Goal: Task Accomplishment & Management: Manage account settings

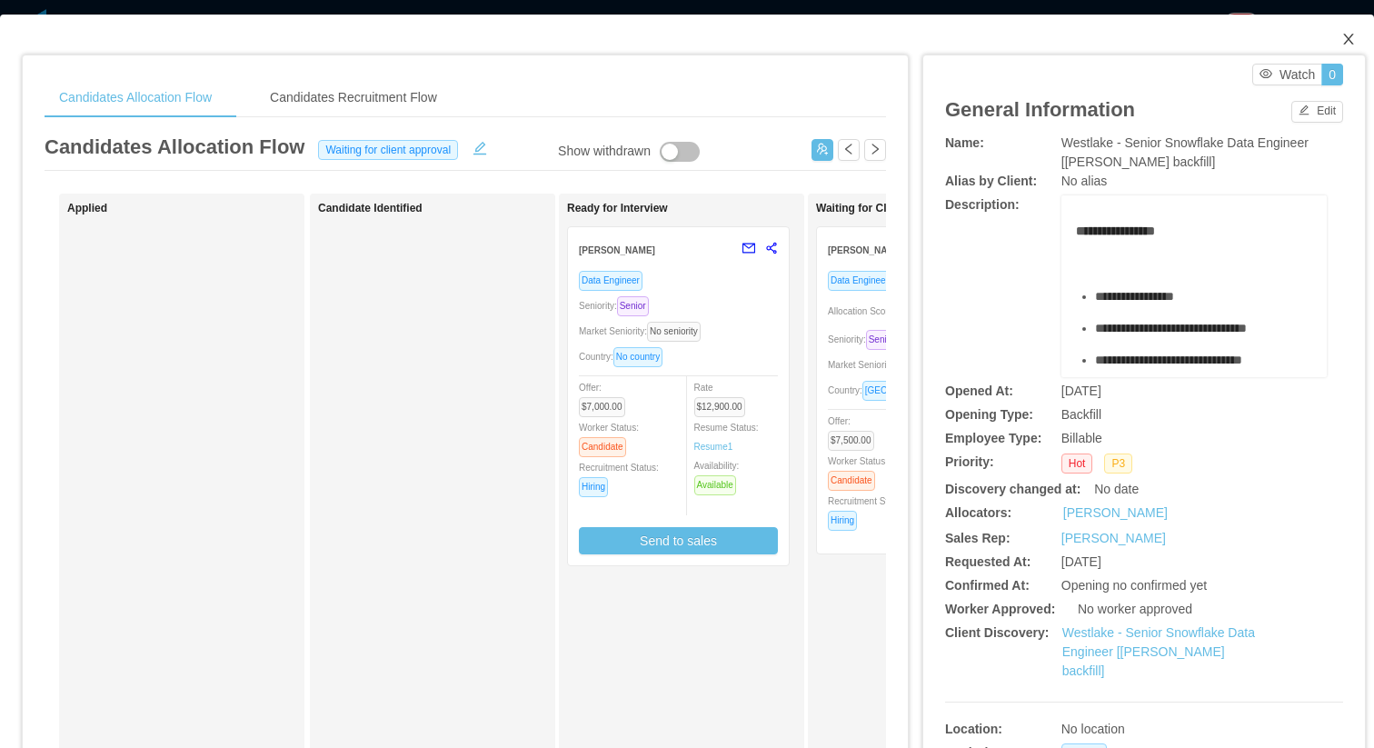
click at [1351, 37] on icon "icon: close" at bounding box center [1348, 39] width 15 height 15
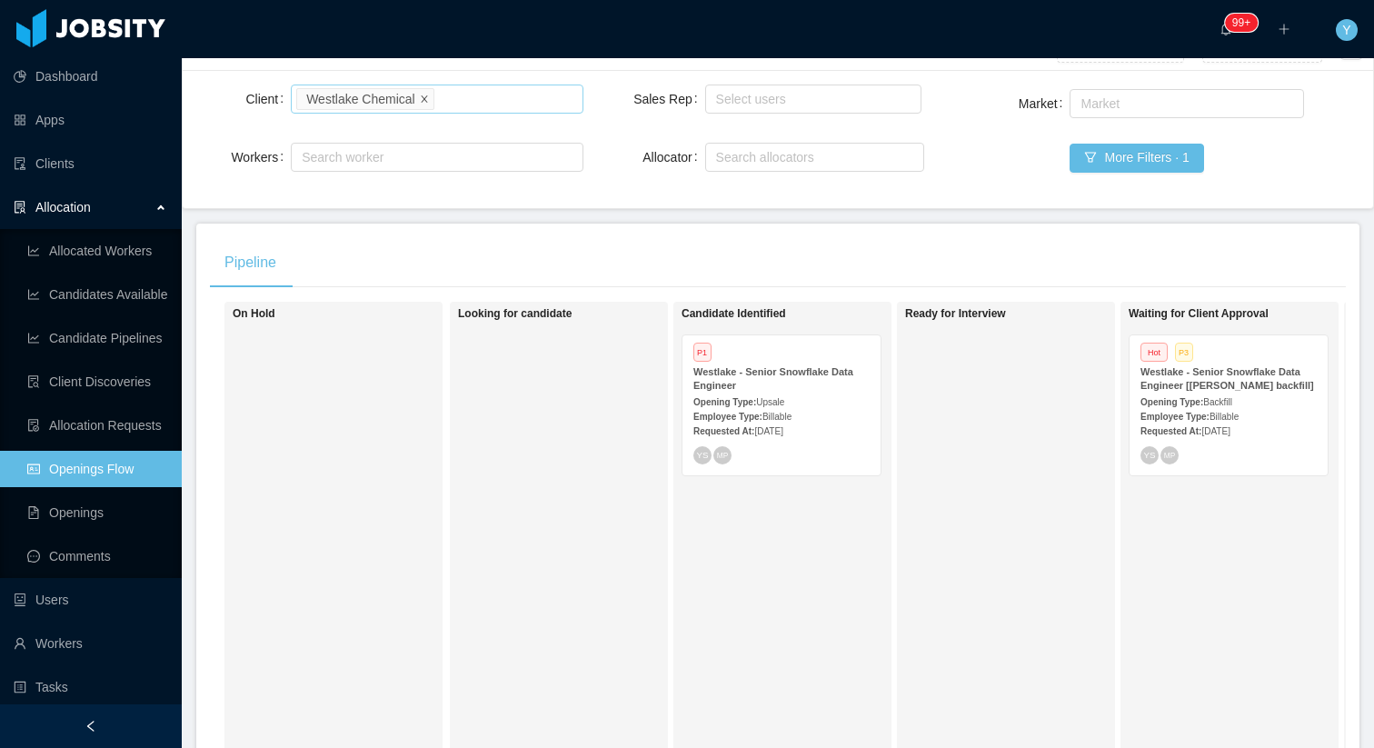
click at [427, 95] on icon "icon: close" at bounding box center [424, 98] width 9 height 9
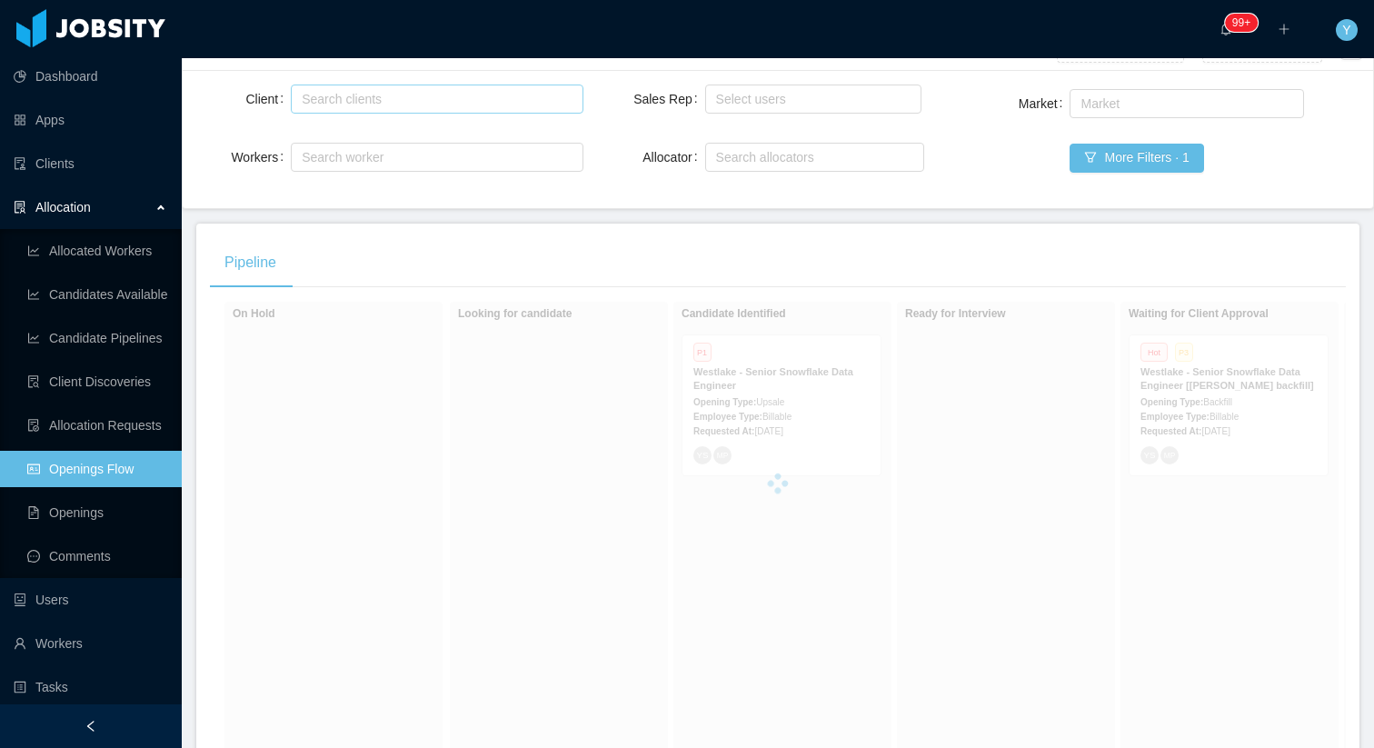
click at [413, 97] on div "Search clients" at bounding box center [433, 99] width 262 height 18
type input "******"
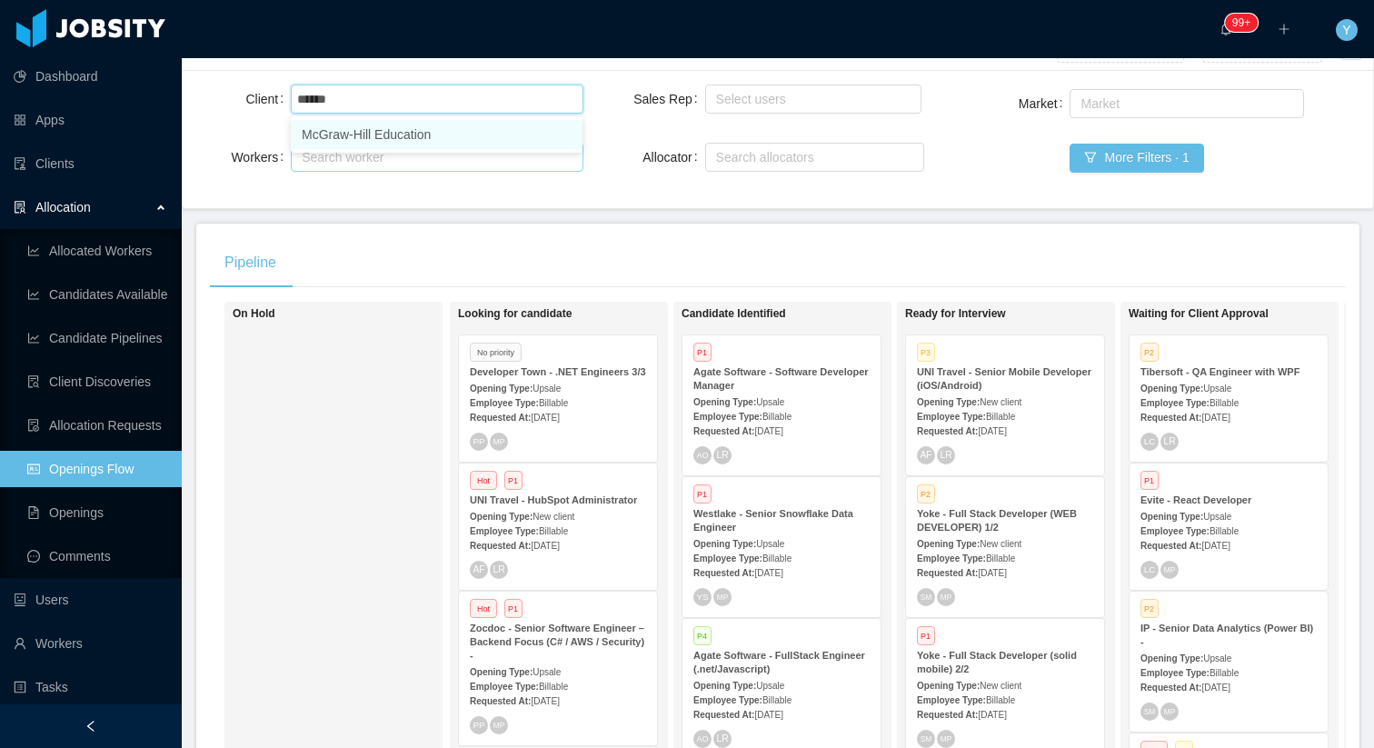
click at [426, 131] on li "McGraw-Hill Education" at bounding box center [437, 134] width 292 height 29
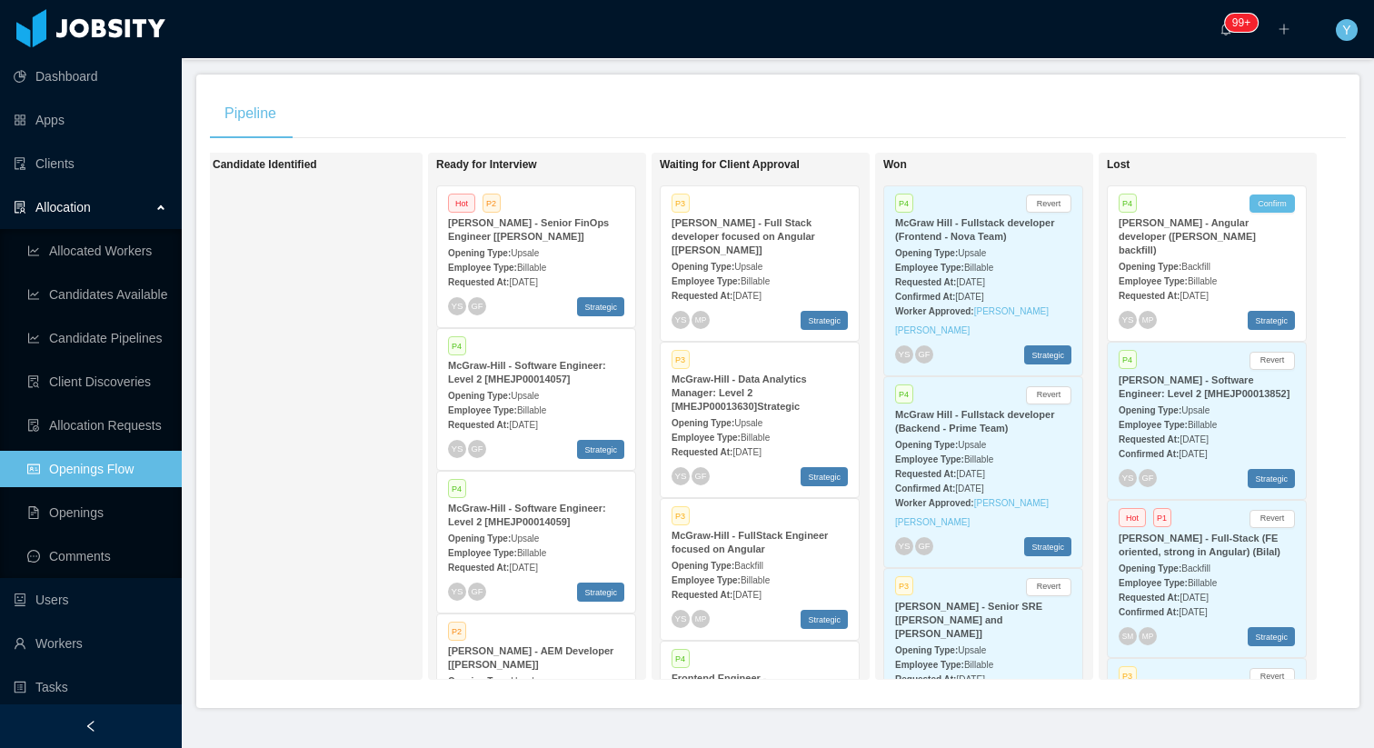
click at [767, 240] on strong "[PERSON_NAME] - Full Stack developer focused on Angular [[PERSON_NAME]]" at bounding box center [744, 236] width 144 height 38
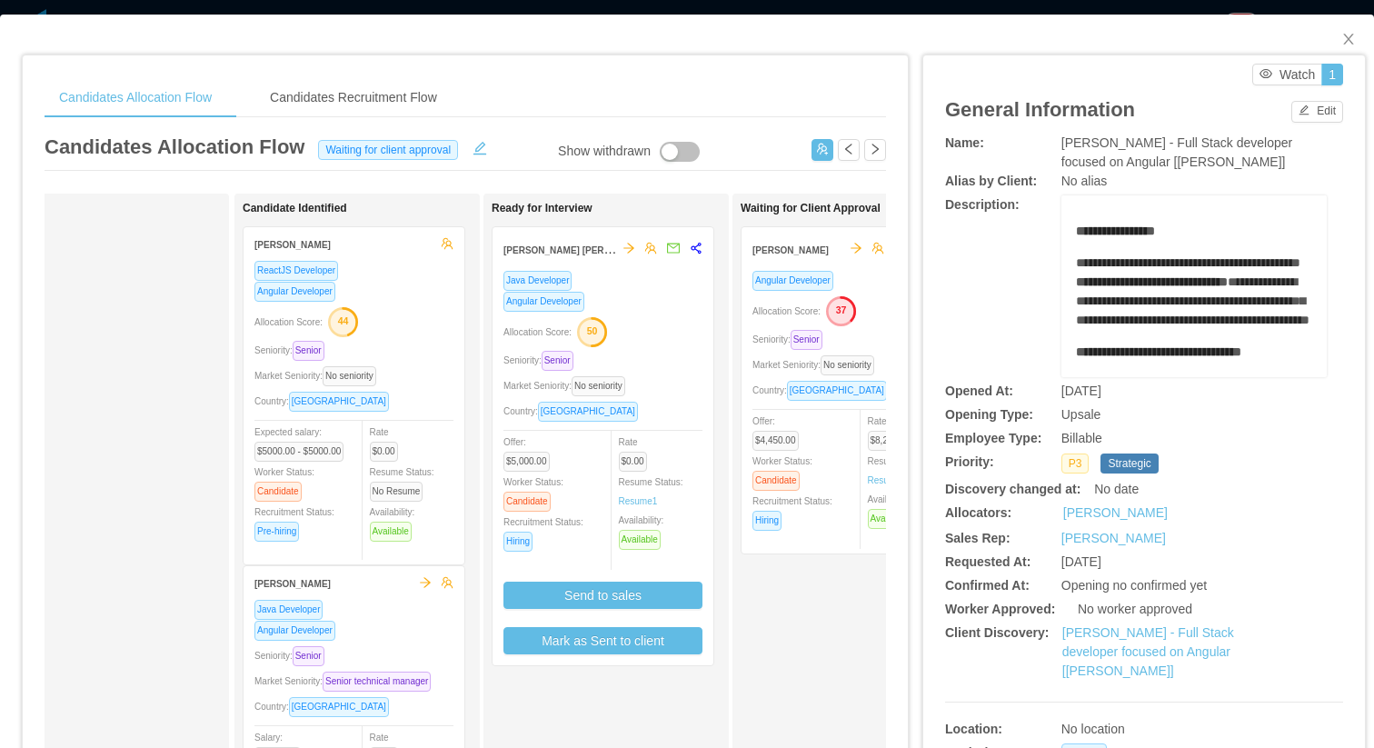
scroll to position [0, 114]
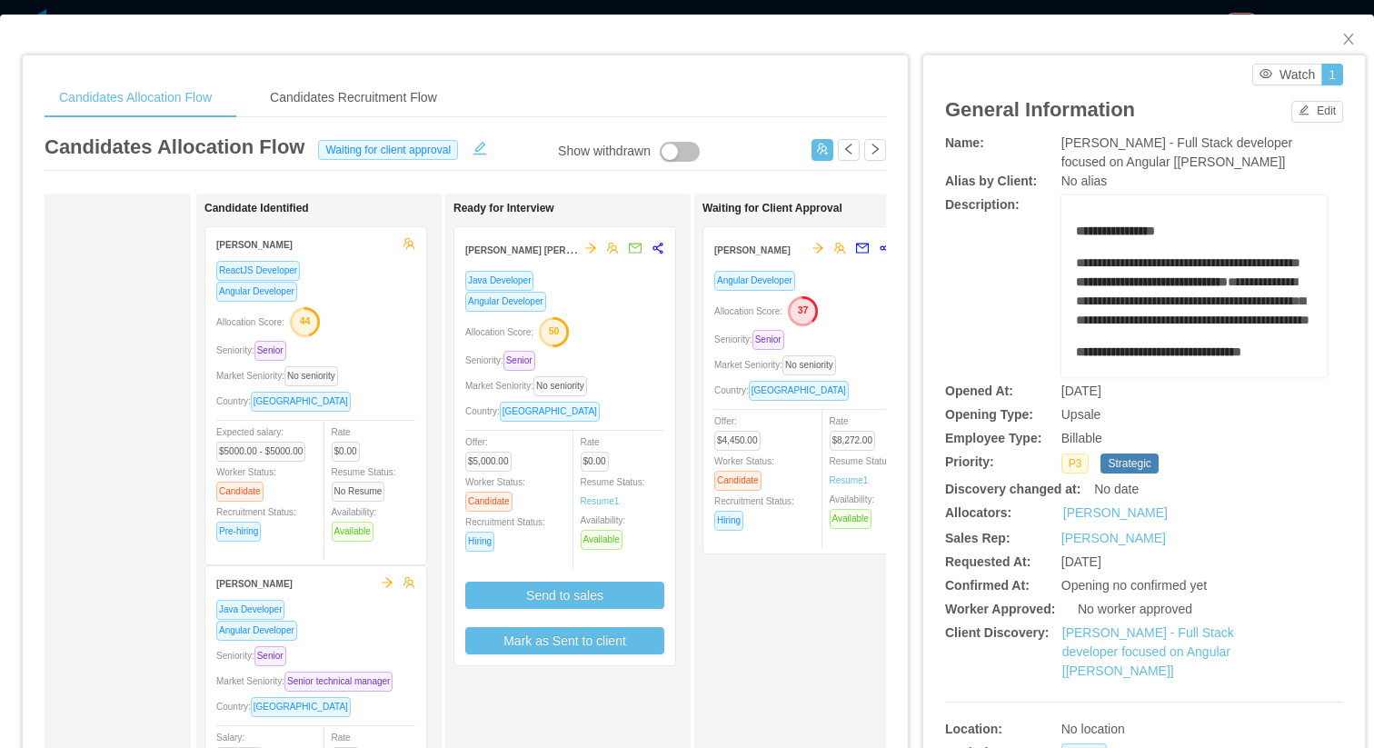
click at [623, 341] on div "Allocation Score: 50" at bounding box center [564, 330] width 199 height 29
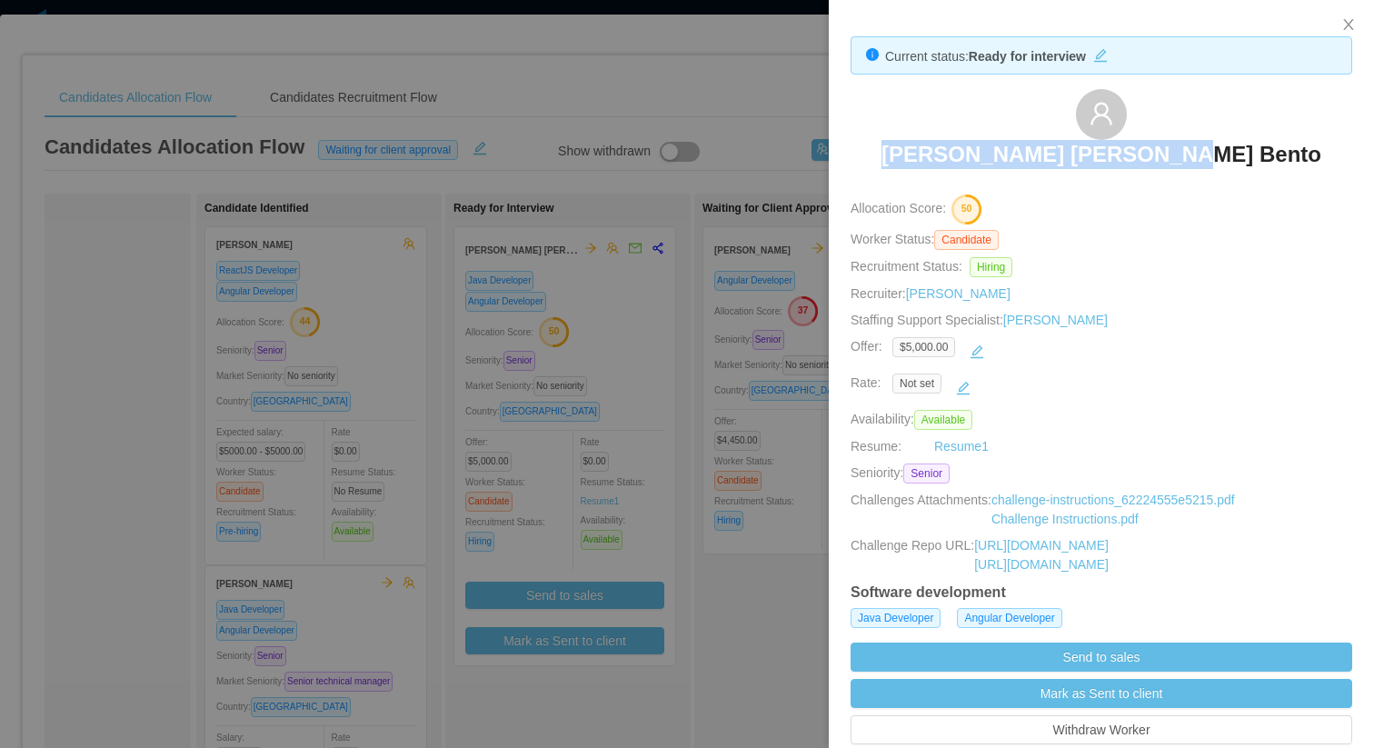
drag, startPoint x: 1235, startPoint y: 155, endPoint x: 970, endPoint y: 166, distance: 265.6
click at [970, 166] on div "[PERSON_NAME] [PERSON_NAME] Bento" at bounding box center [1102, 134] width 502 height 91
copy h3 "[PERSON_NAME] [PERSON_NAME] Bento"
click at [512, 438] on div at bounding box center [687, 374] width 1374 height 748
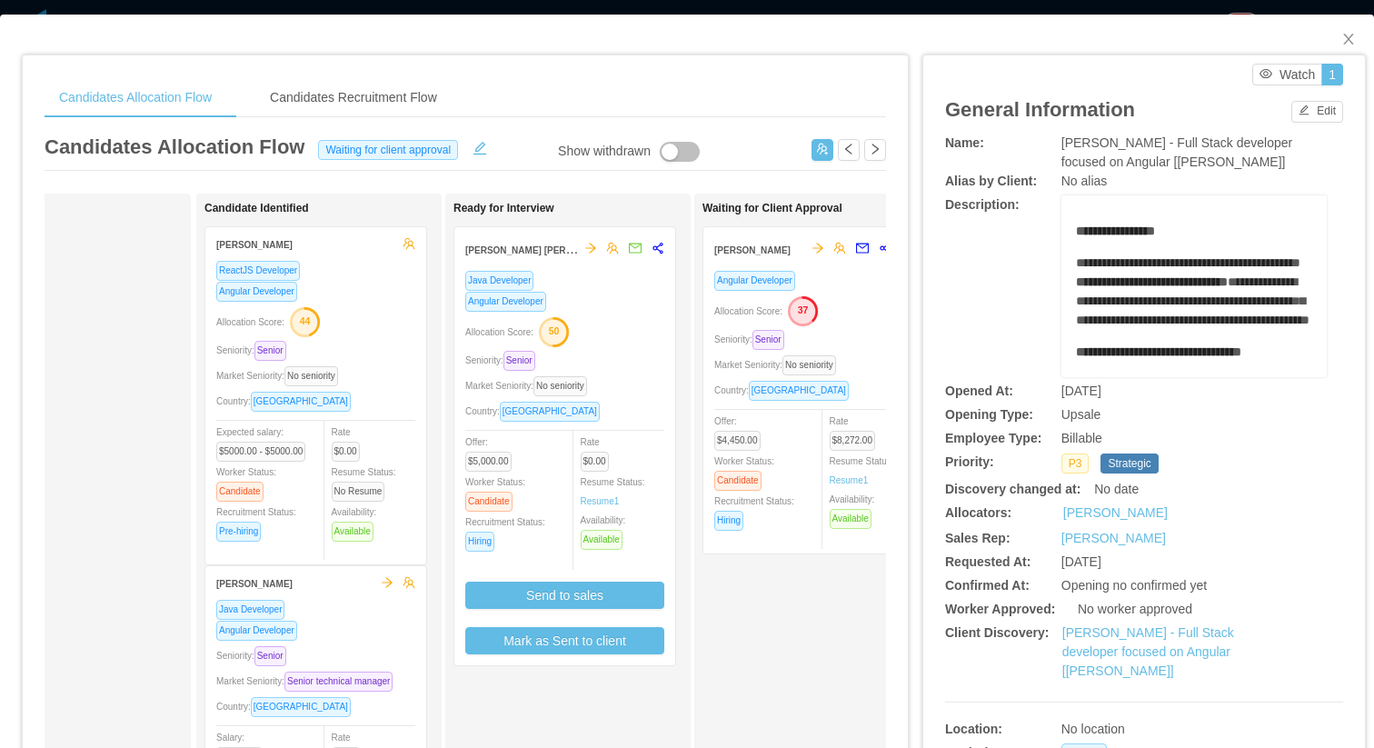
click at [807, 398] on div "Country: [GEOGRAPHIC_DATA]" at bounding box center [813, 390] width 199 height 21
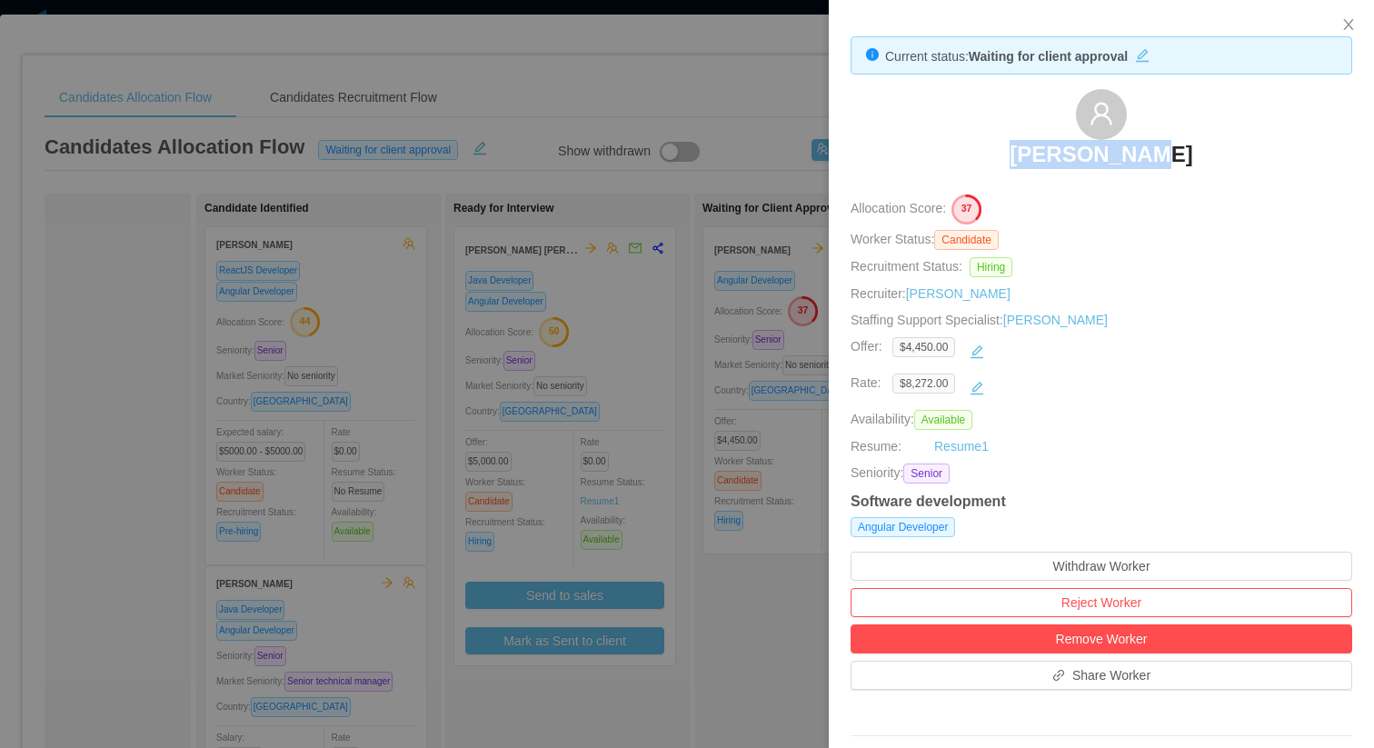
drag, startPoint x: 1188, startPoint y: 149, endPoint x: 967, endPoint y: 149, distance: 220.8
click at [967, 149] on div "[PERSON_NAME]" at bounding box center [1102, 134] width 502 height 91
copy h3 "[PERSON_NAME]"
click at [627, 354] on div at bounding box center [687, 374] width 1374 height 748
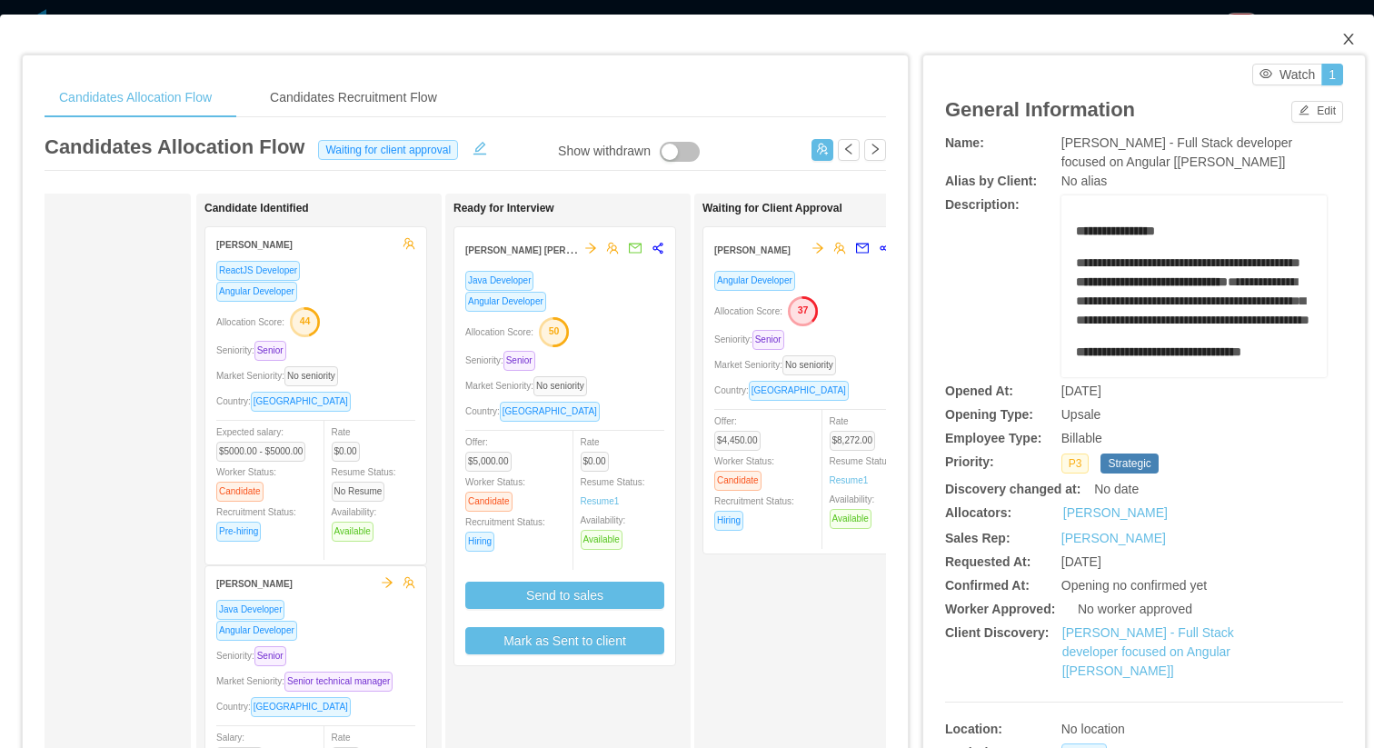
click at [1351, 33] on icon "icon: close" at bounding box center [1348, 39] width 15 height 15
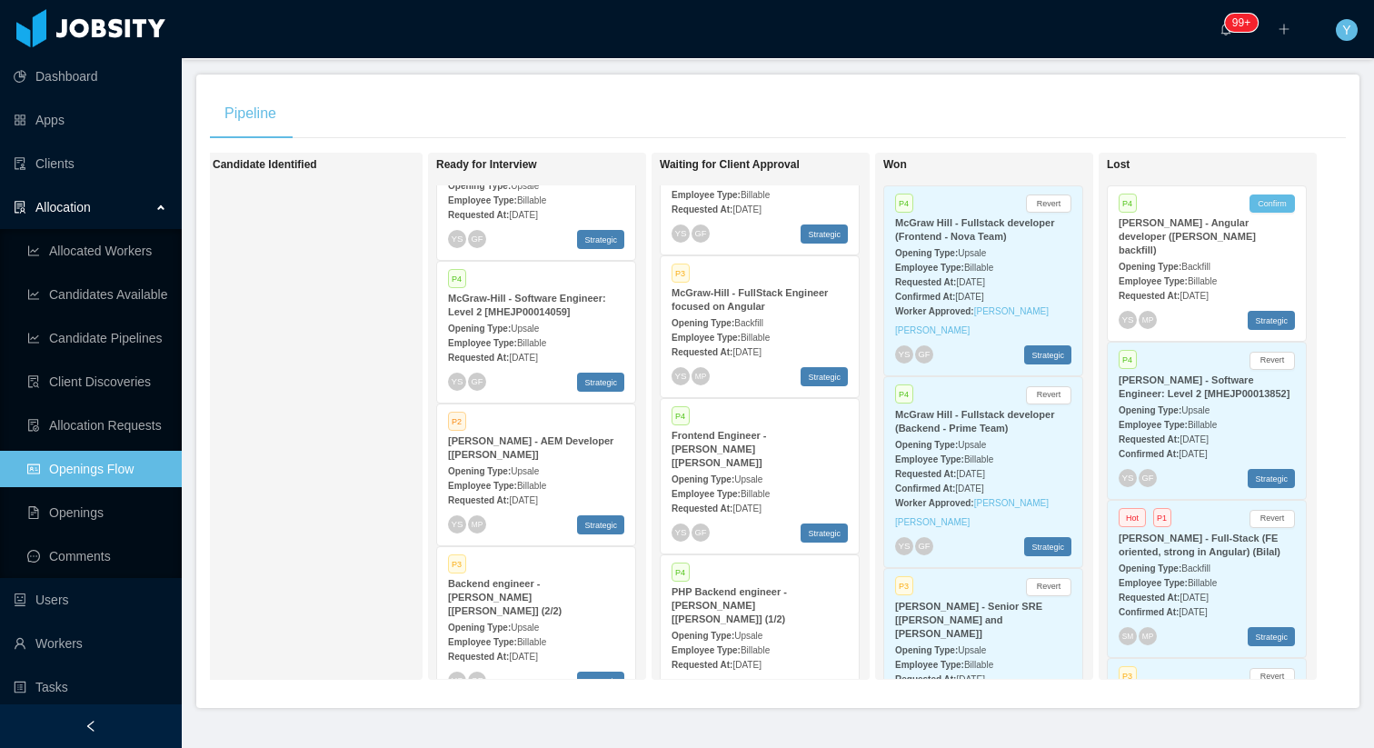
scroll to position [229, 0]
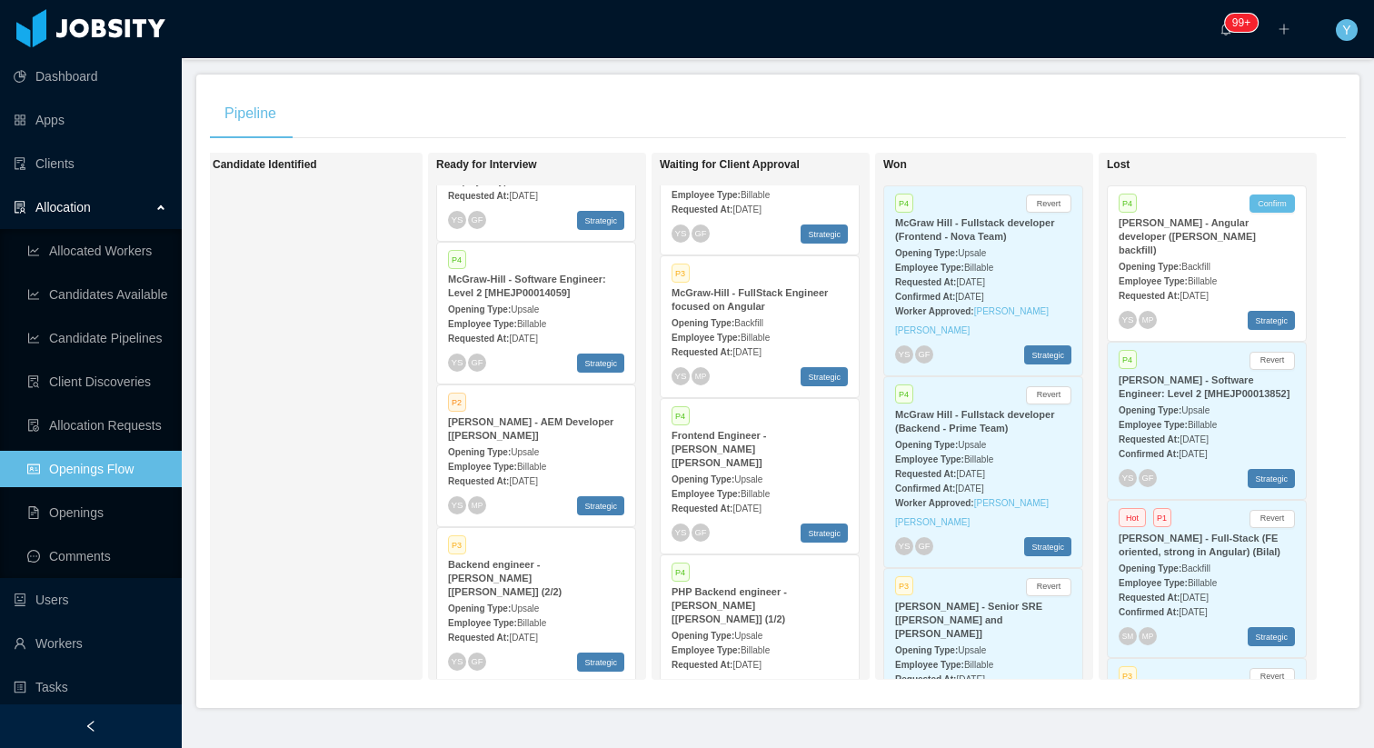
click at [537, 461] on div "Employee Type: Billable" at bounding box center [536, 465] width 176 height 19
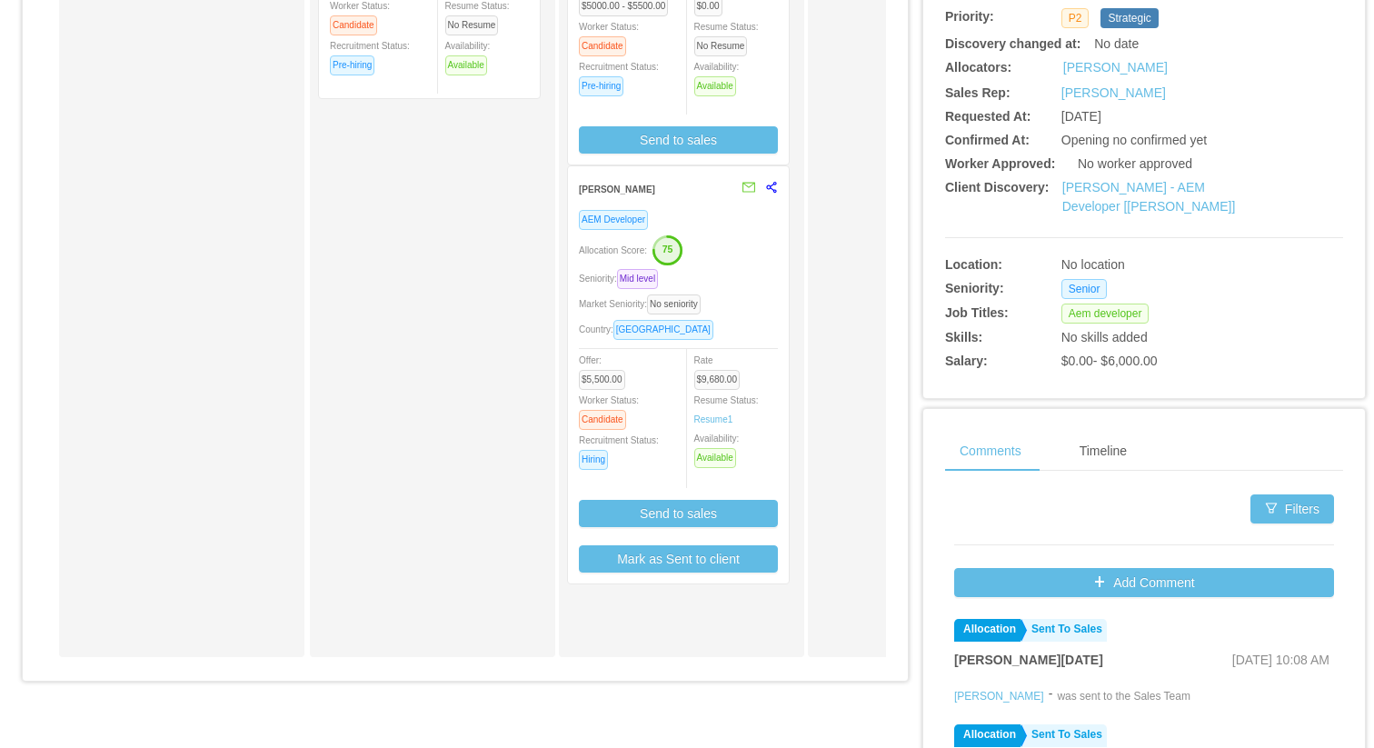
scroll to position [489, 0]
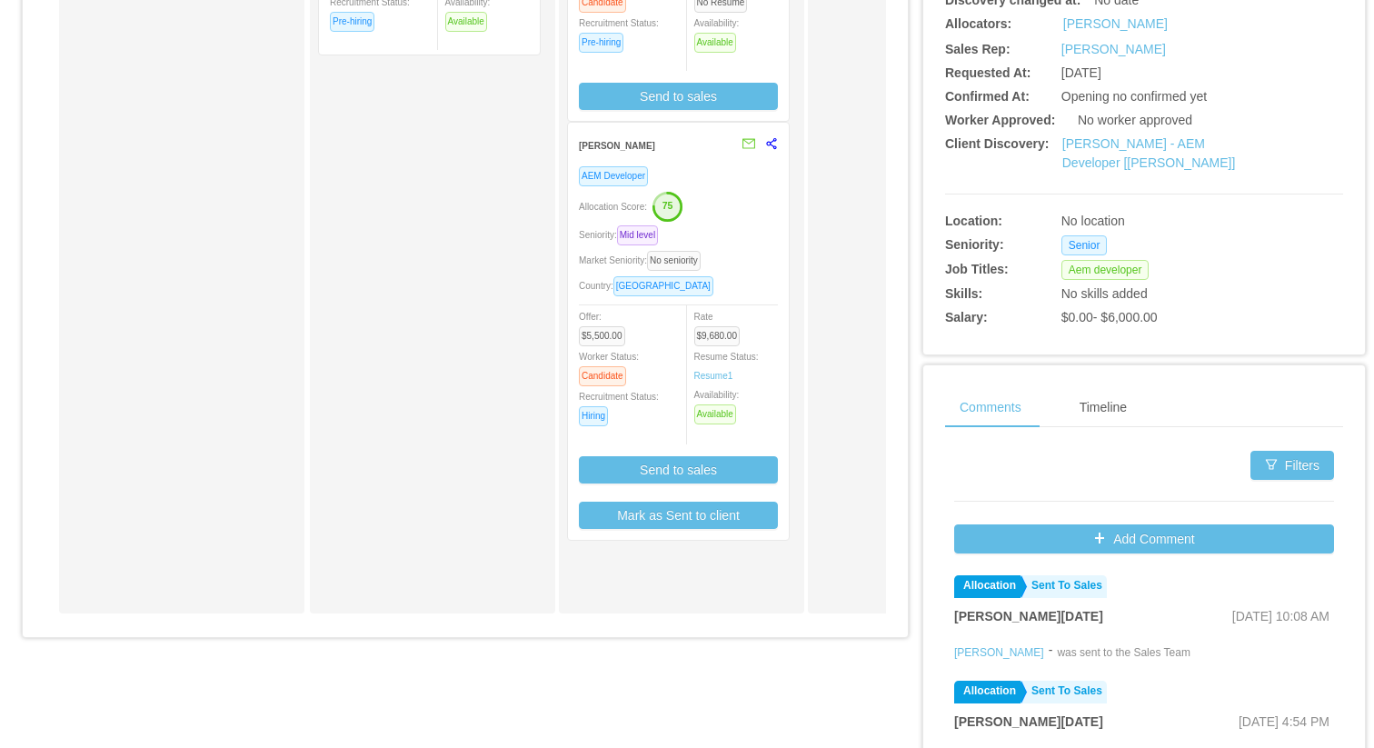
click at [748, 327] on div "Rate $9,680.00 Resume Status: Resume 1 Availability: Available" at bounding box center [744, 365] width 100 height 118
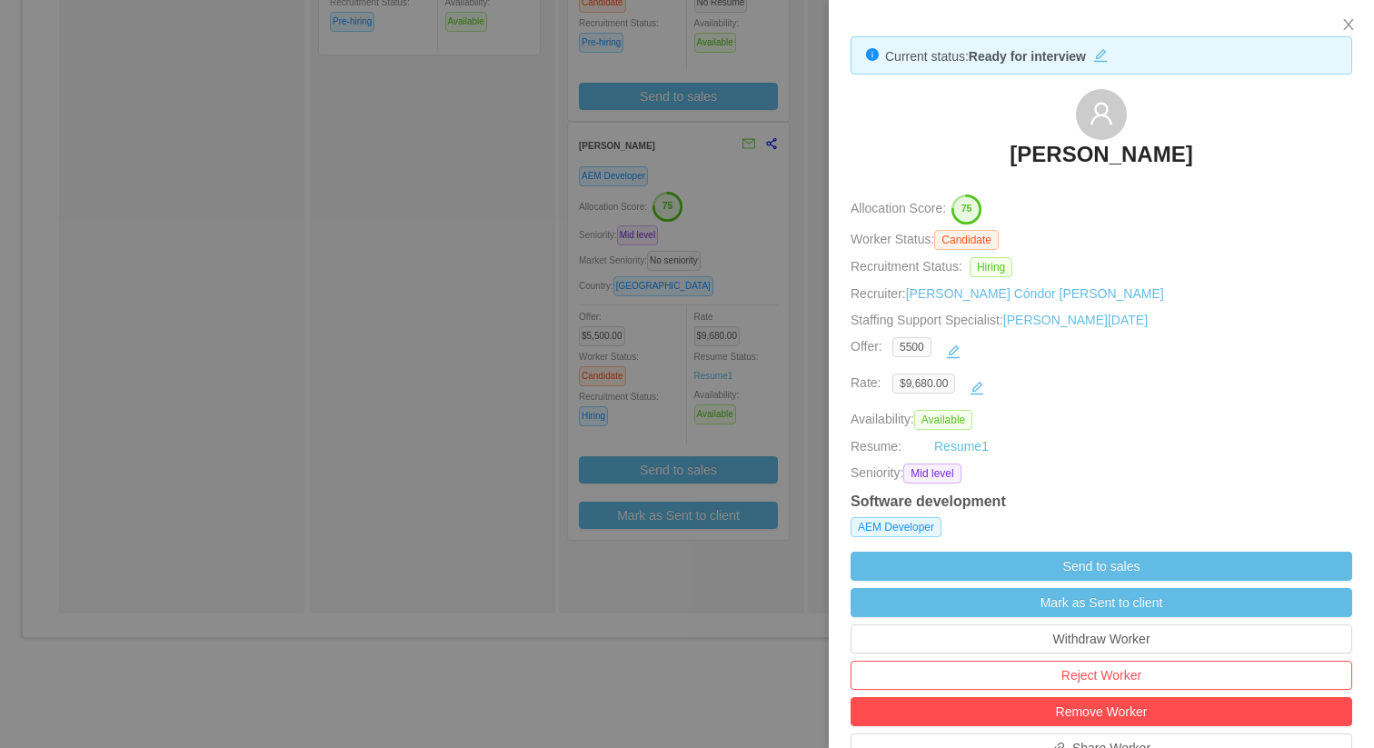
drag, startPoint x: 1220, startPoint y: 154, endPoint x: 1006, endPoint y: 155, distance: 213.6
click at [1006, 155] on div "[PERSON_NAME]" at bounding box center [1102, 134] width 502 height 91
copy h3 "[PERSON_NAME]"
click at [454, 230] on div at bounding box center [687, 374] width 1374 height 748
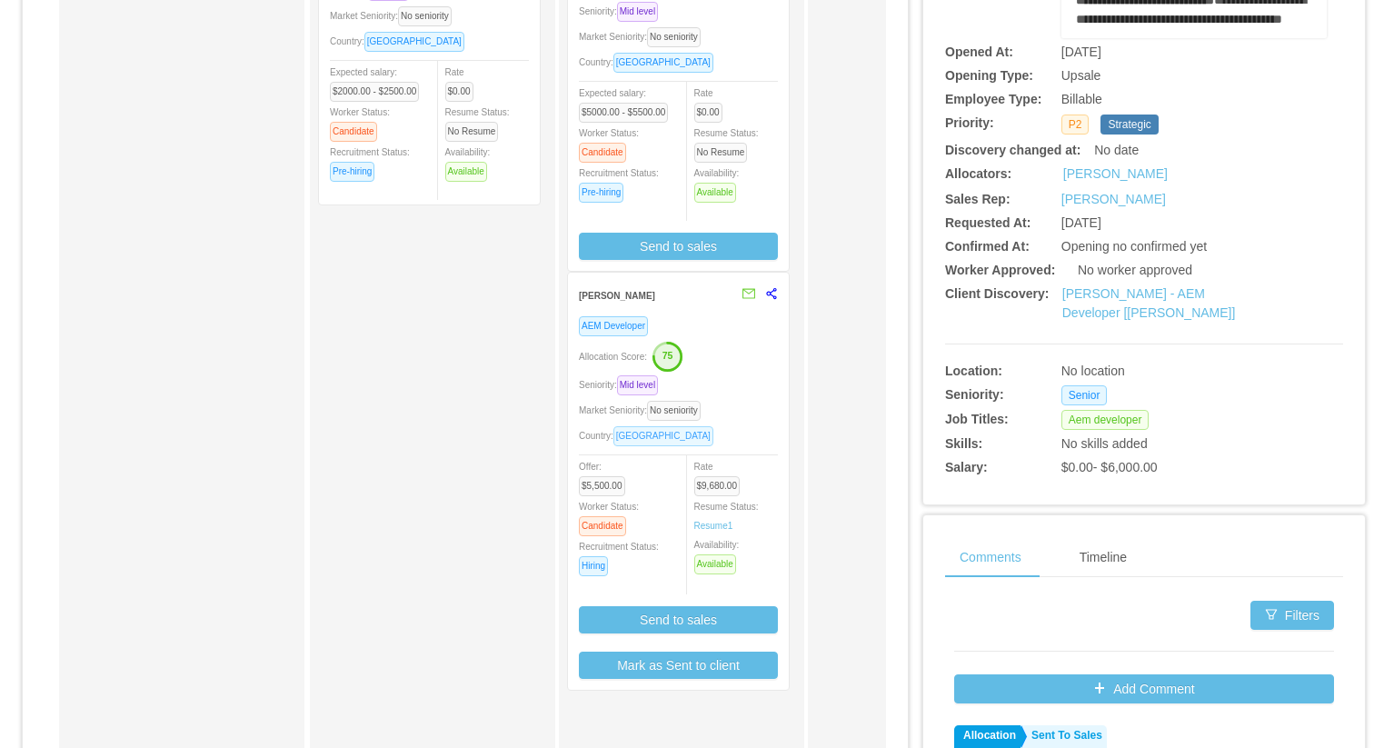
scroll to position [0, 0]
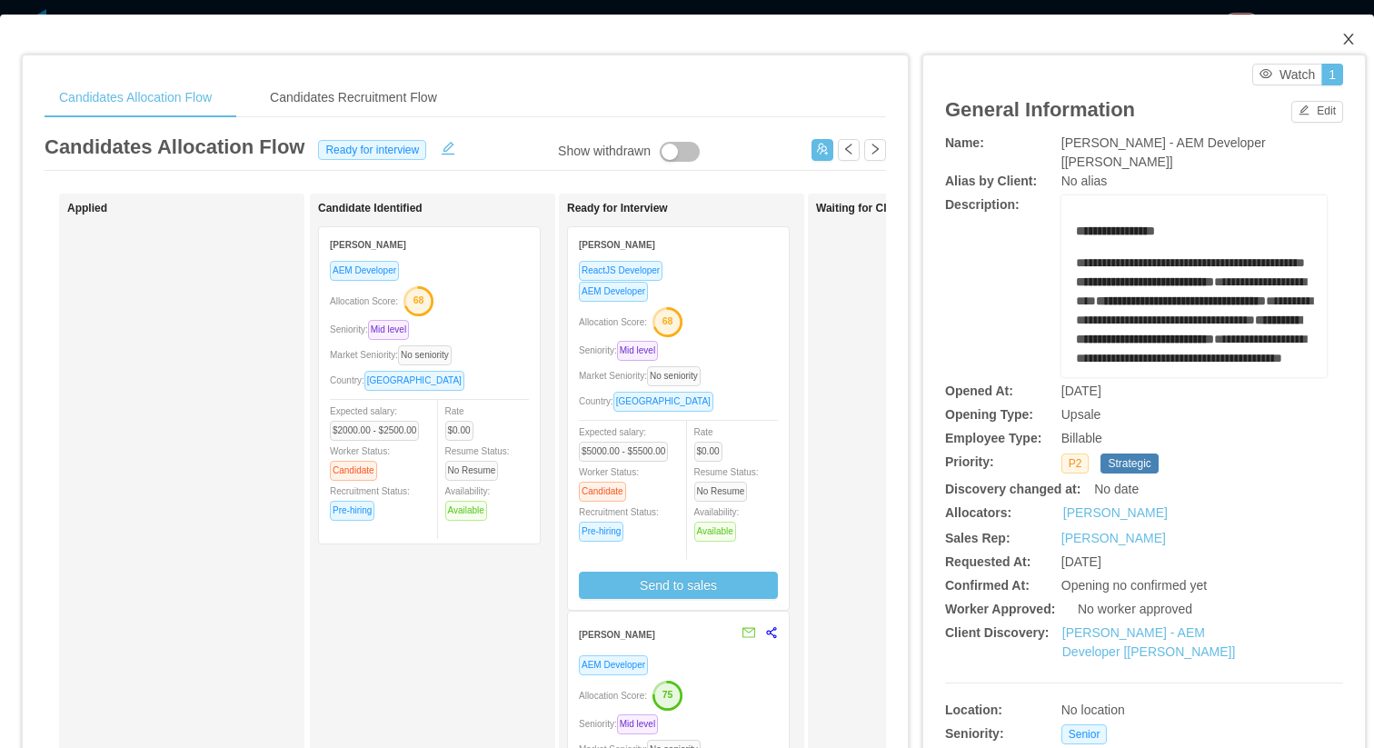
click at [1351, 45] on icon "icon: close" at bounding box center [1348, 39] width 15 height 15
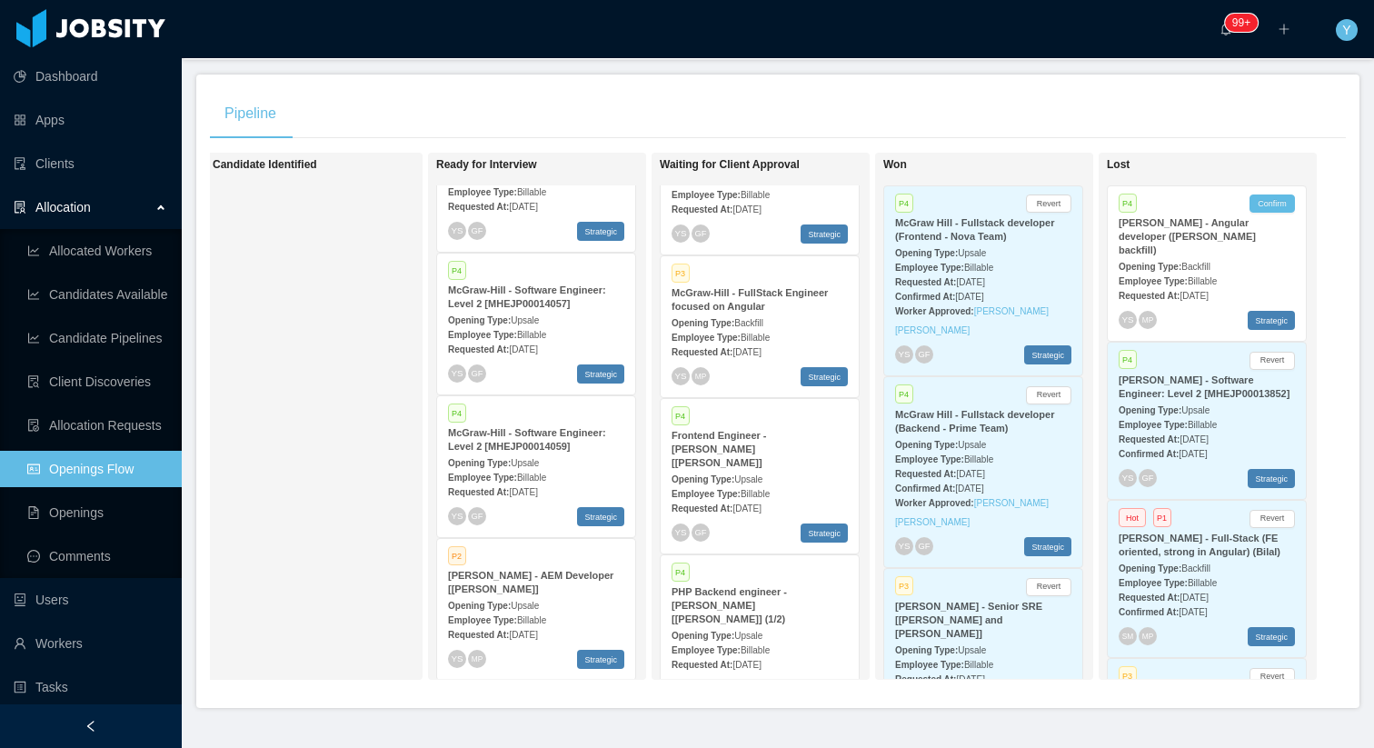
scroll to position [229, 0]
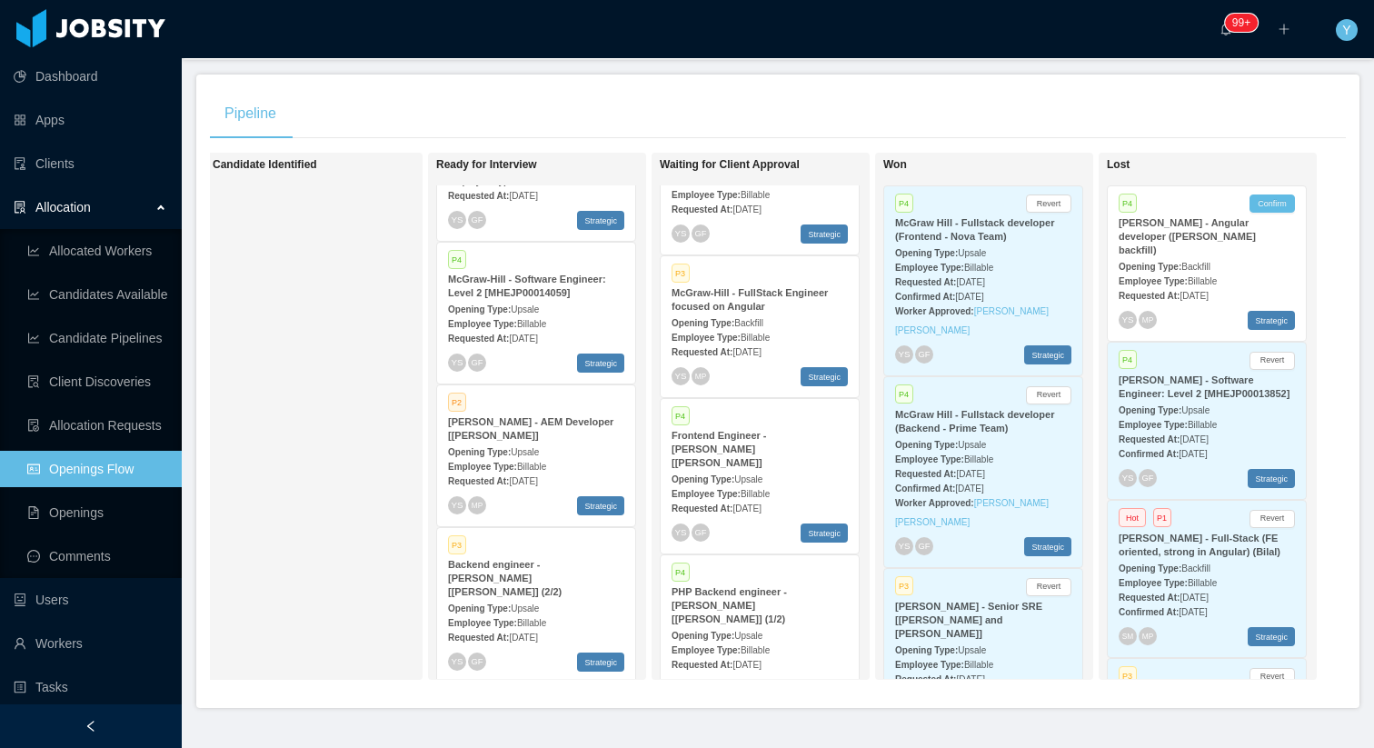
click at [564, 449] on div "Opening Type: Upsale" at bounding box center [536, 451] width 176 height 19
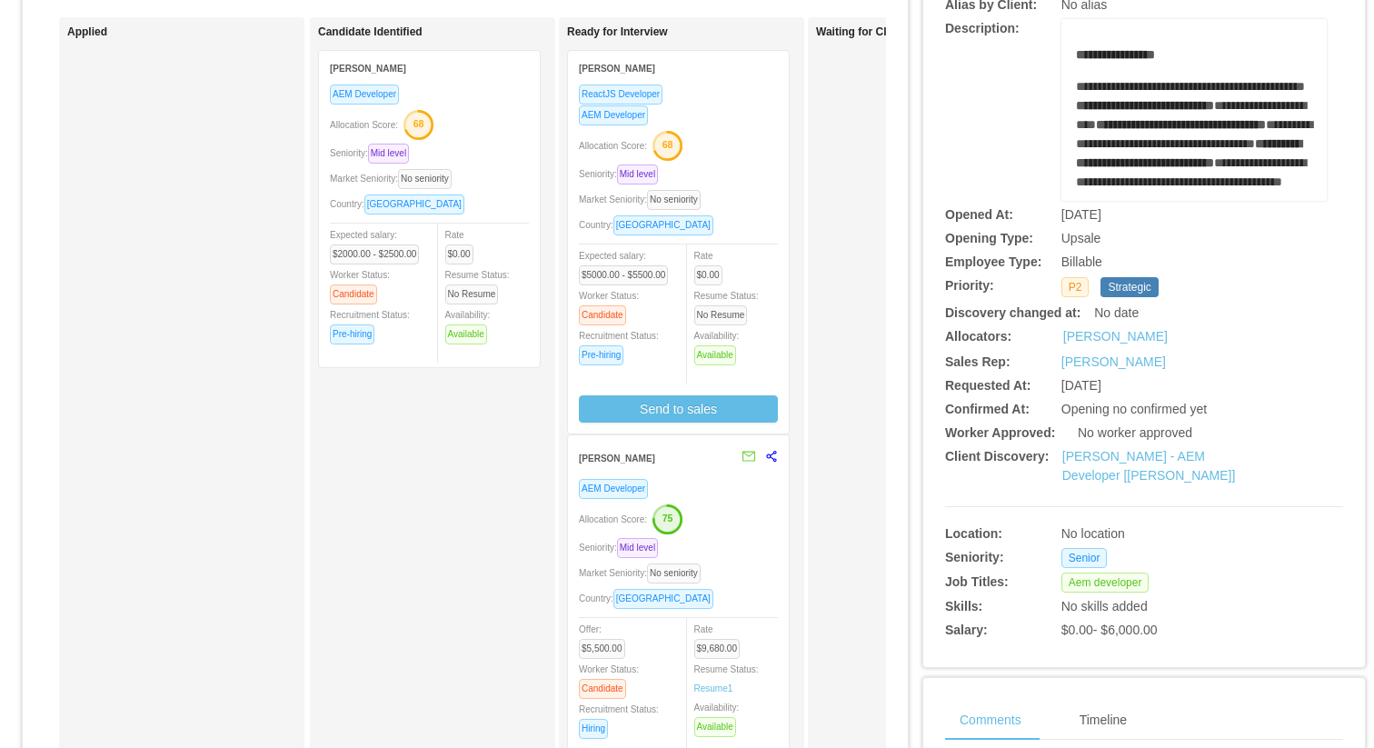
scroll to position [252, 0]
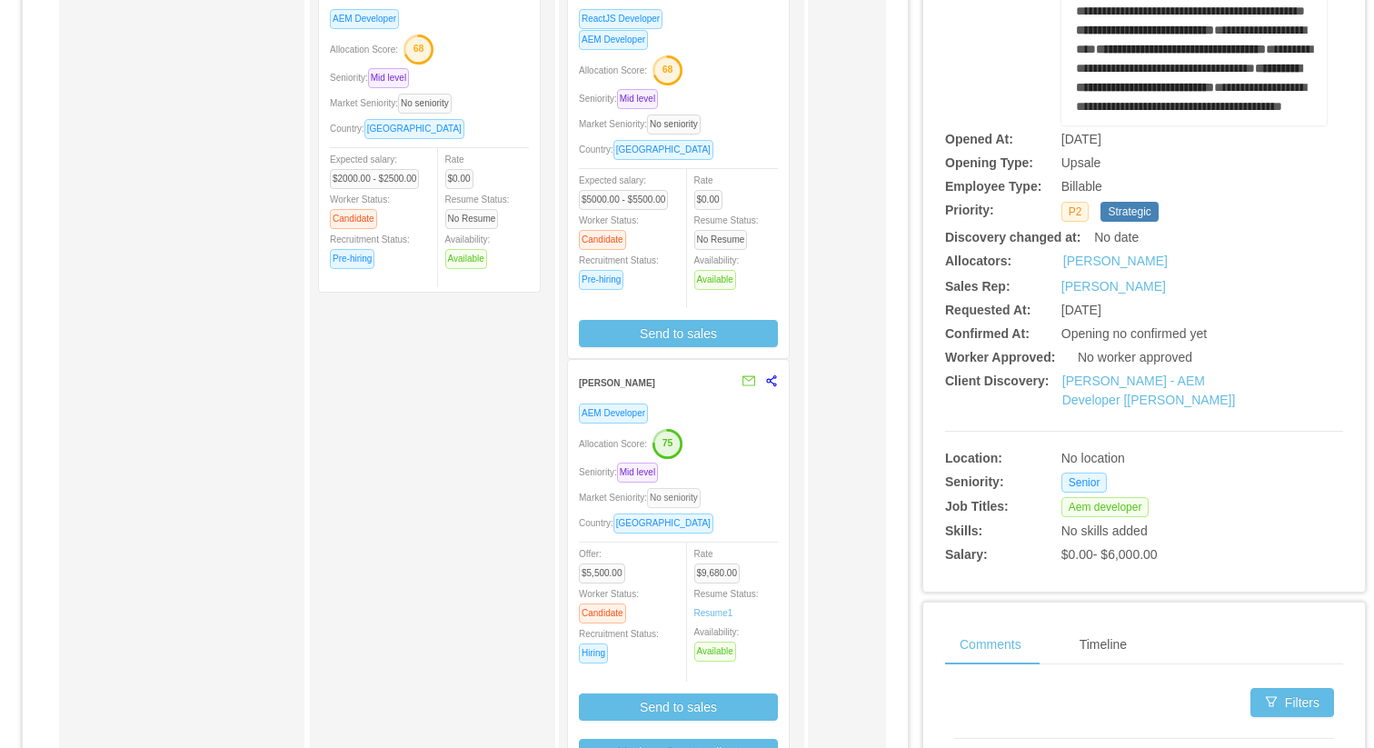
click at [680, 499] on span "No seniority" at bounding box center [674, 498] width 54 height 20
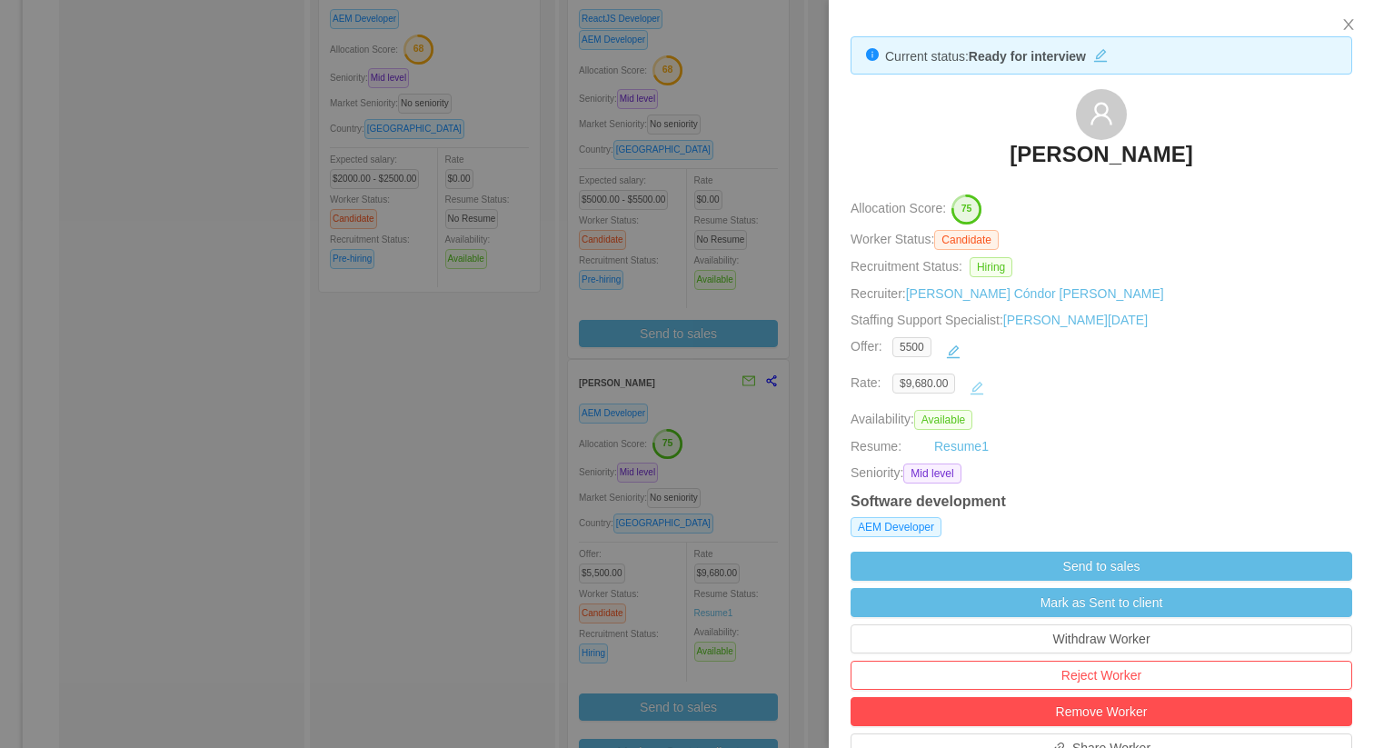
click at [982, 376] on button "button" at bounding box center [976, 388] width 29 height 29
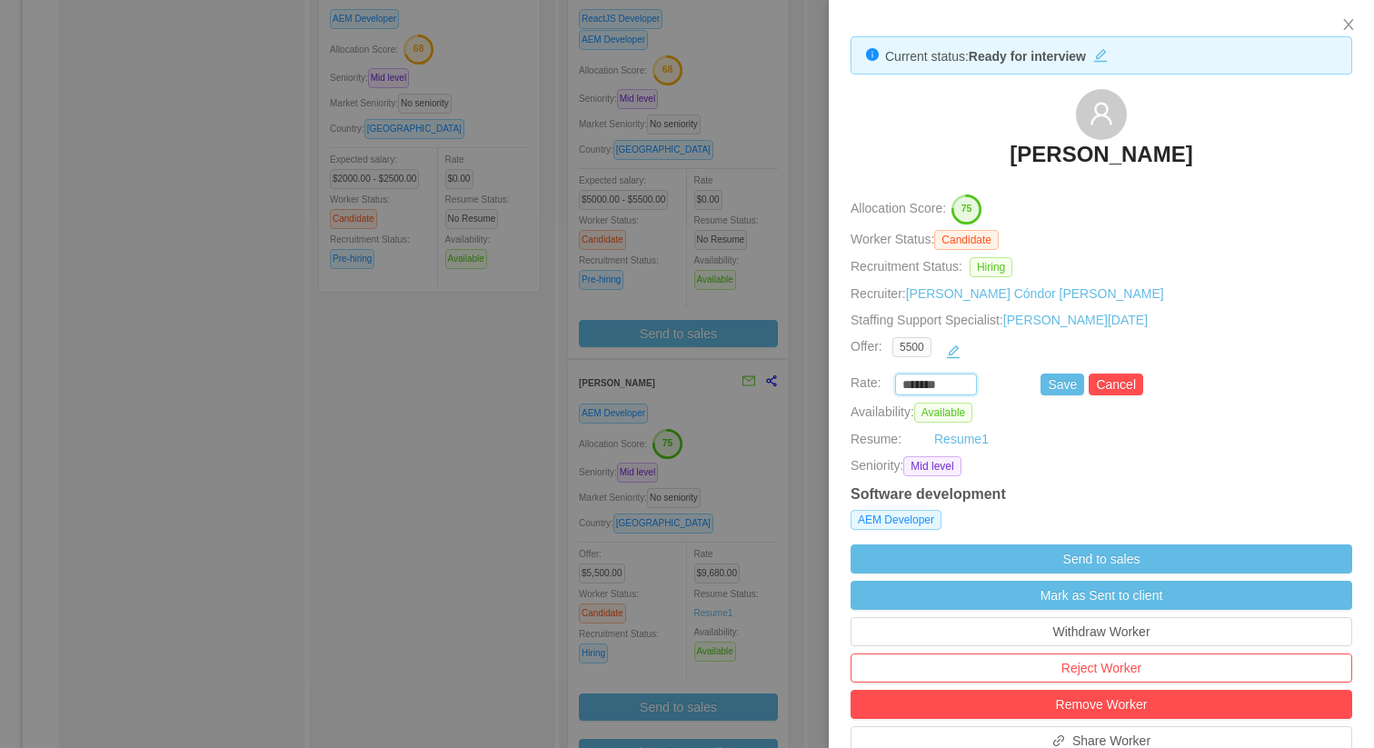
drag, startPoint x: 948, startPoint y: 384, endPoint x: 799, endPoint y: 384, distance: 149.0
click at [799, 384] on div "Current status: Ready for interview [PERSON_NAME] Allocation Score: 75 Worker S…" at bounding box center [687, 374] width 1374 height 748
paste input
type input "*******"
click at [1064, 388] on button "Save" at bounding box center [1063, 385] width 44 height 22
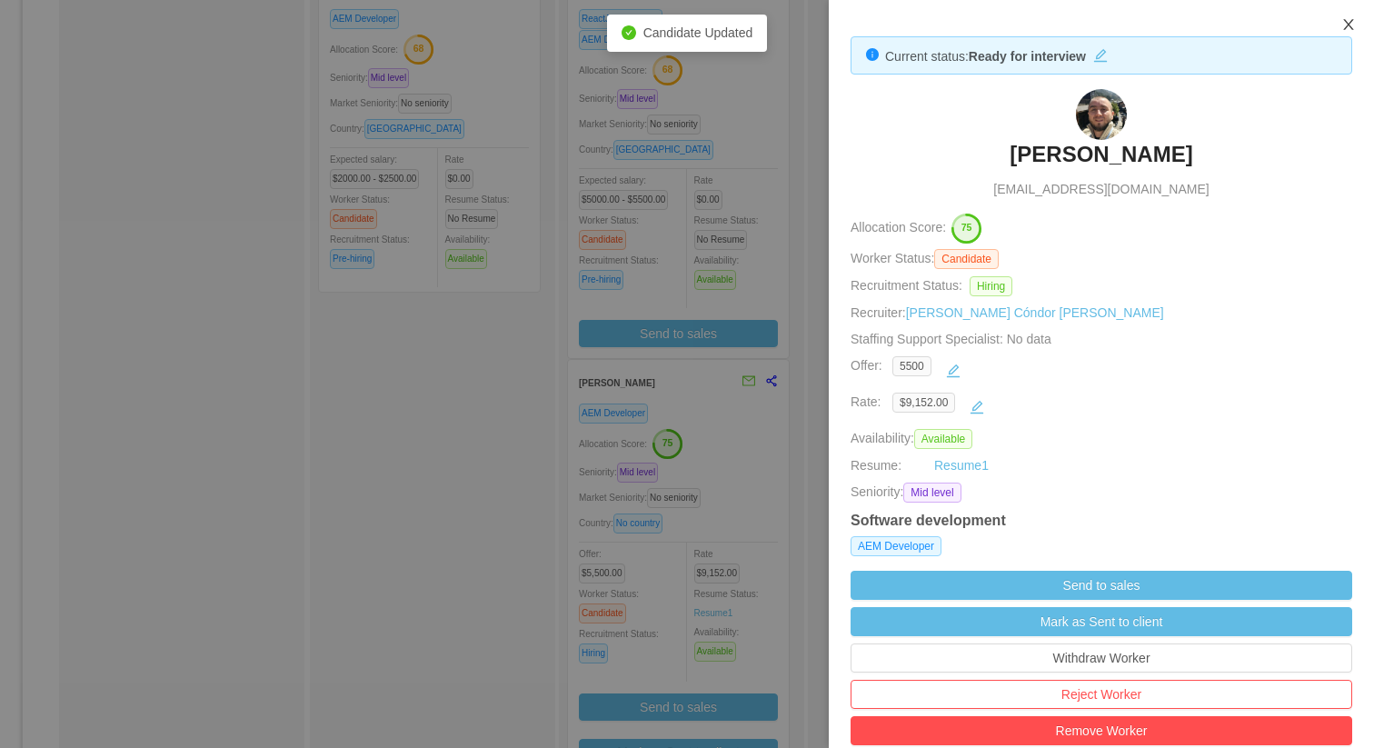
click at [1345, 32] on icon "icon: close" at bounding box center [1348, 24] width 15 height 15
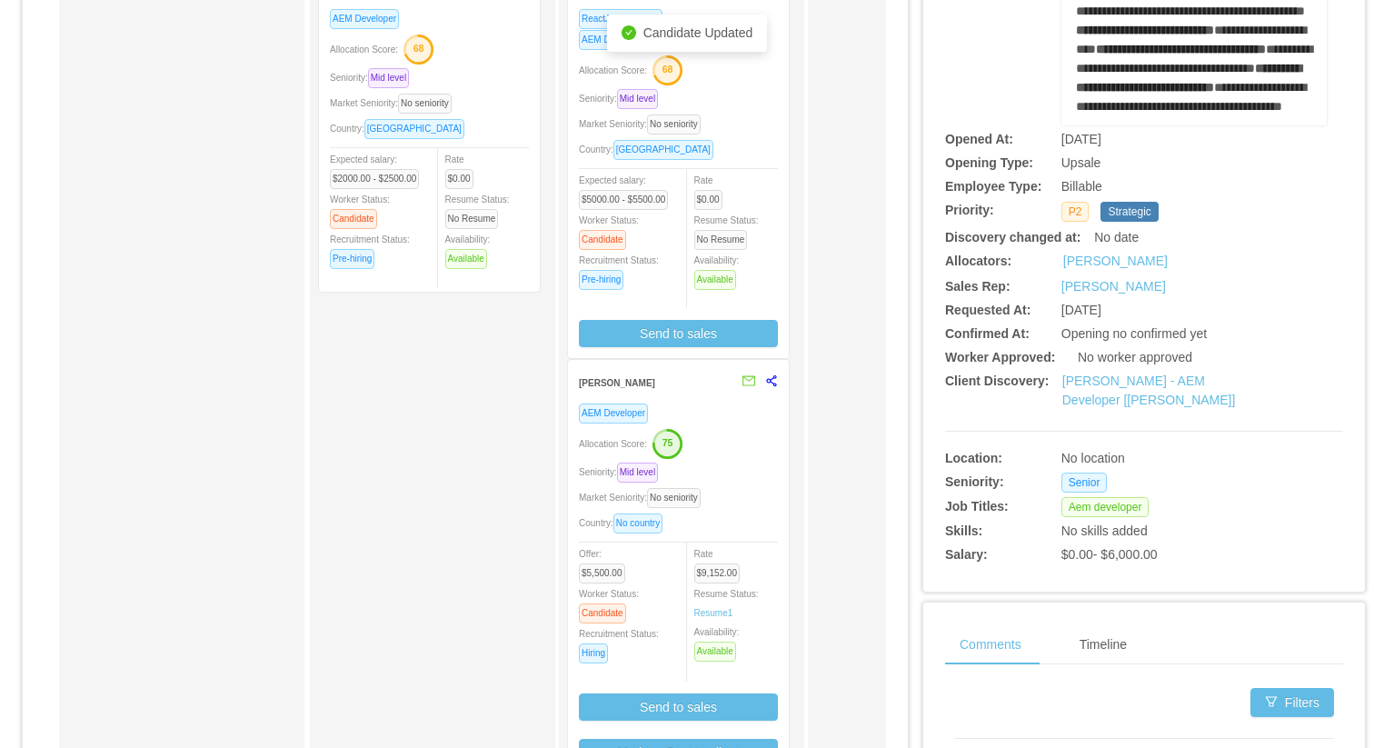
scroll to position [0, 0]
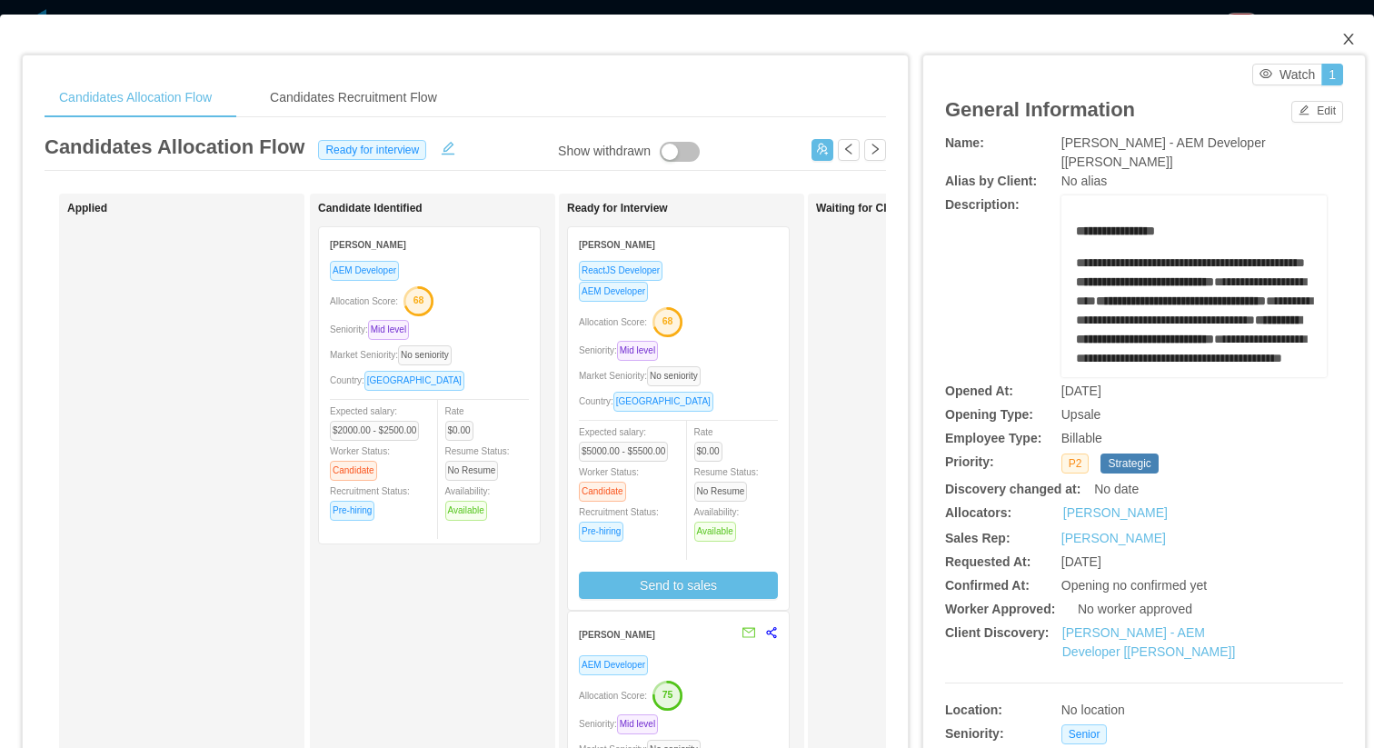
click at [1344, 31] on span "Close" at bounding box center [1348, 40] width 51 height 51
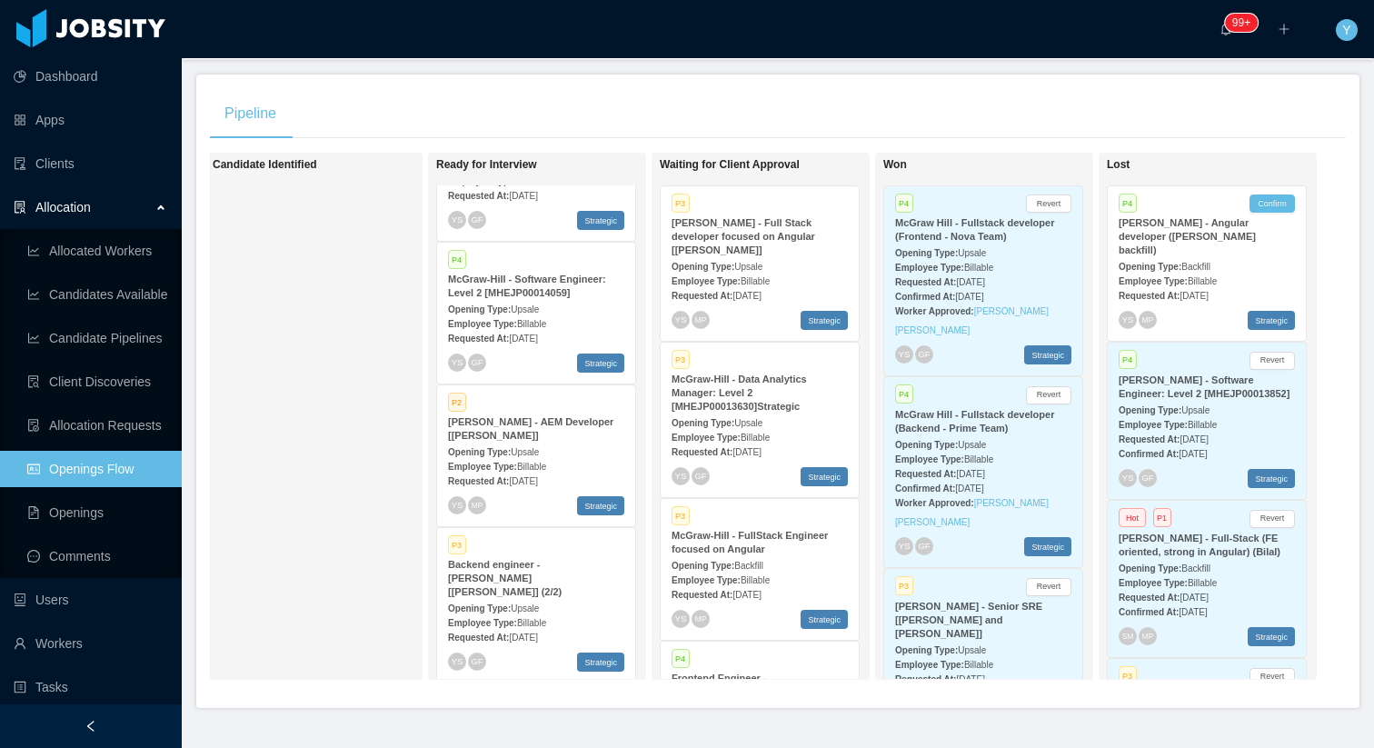
click at [767, 240] on strong "[PERSON_NAME] - Full Stack developer focused on Angular [[PERSON_NAME]]" at bounding box center [744, 236] width 144 height 38
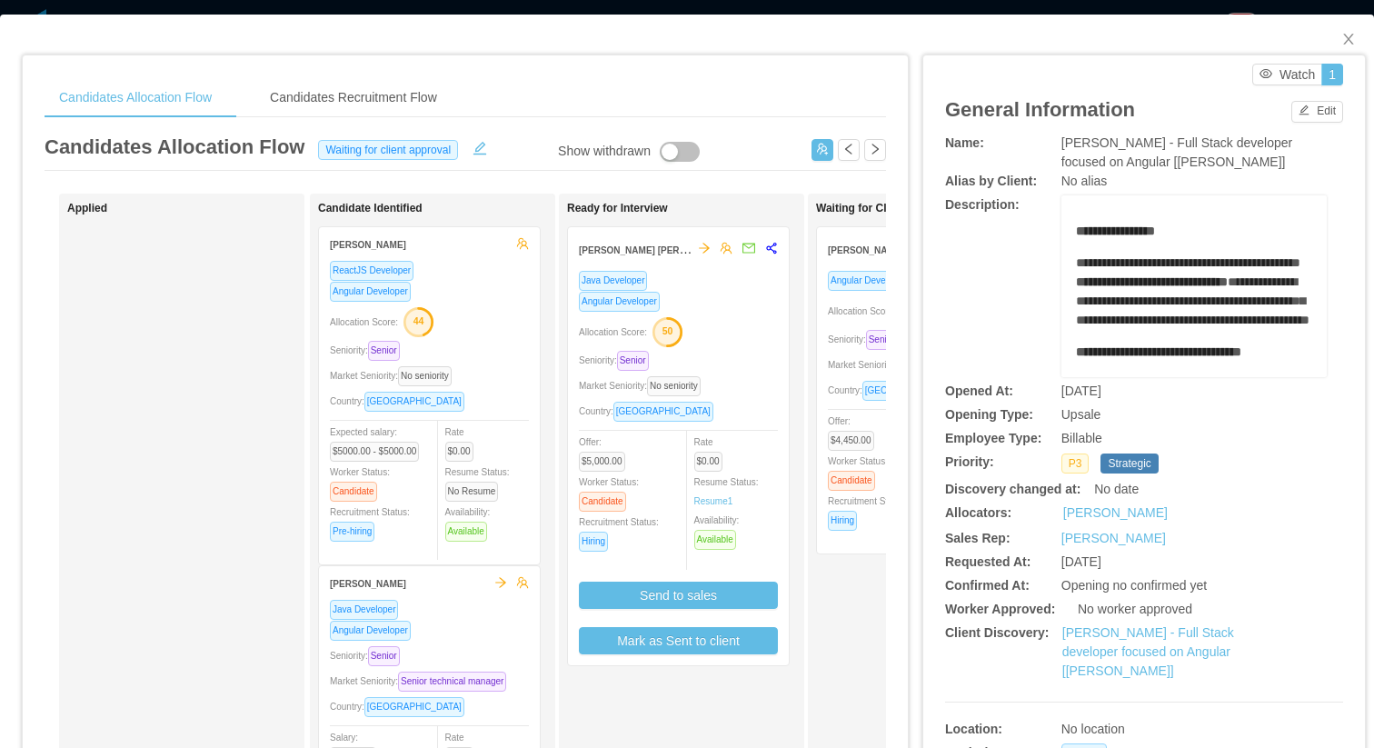
click at [766, 343] on div "Allocation Score: 50" at bounding box center [678, 330] width 199 height 29
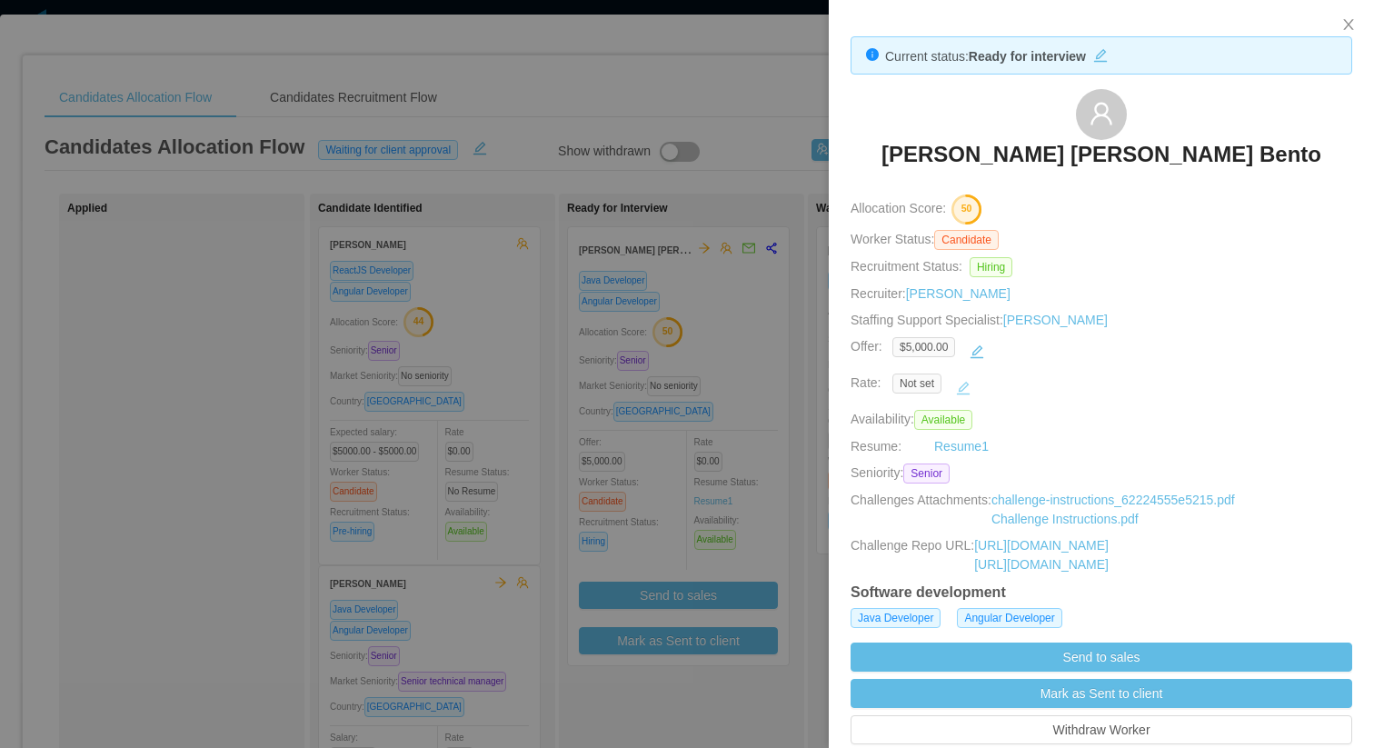
click at [969, 396] on button "button" at bounding box center [963, 388] width 29 height 29
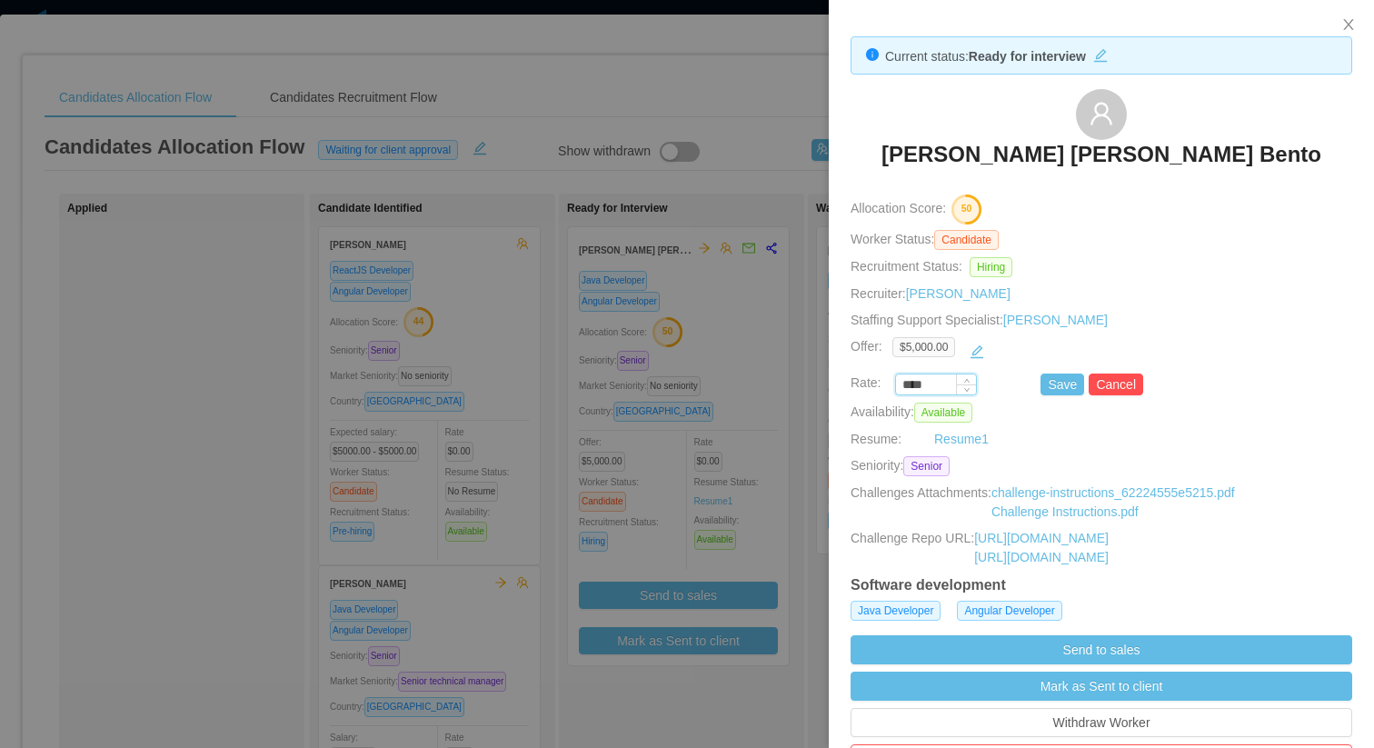
drag, startPoint x: 944, startPoint y: 385, endPoint x: 899, endPoint y: 385, distance: 45.4
click at [899, 385] on input "****" at bounding box center [936, 385] width 80 height 20
paste input "***"
type input "*******"
click at [1072, 379] on button "Save" at bounding box center [1063, 385] width 44 height 22
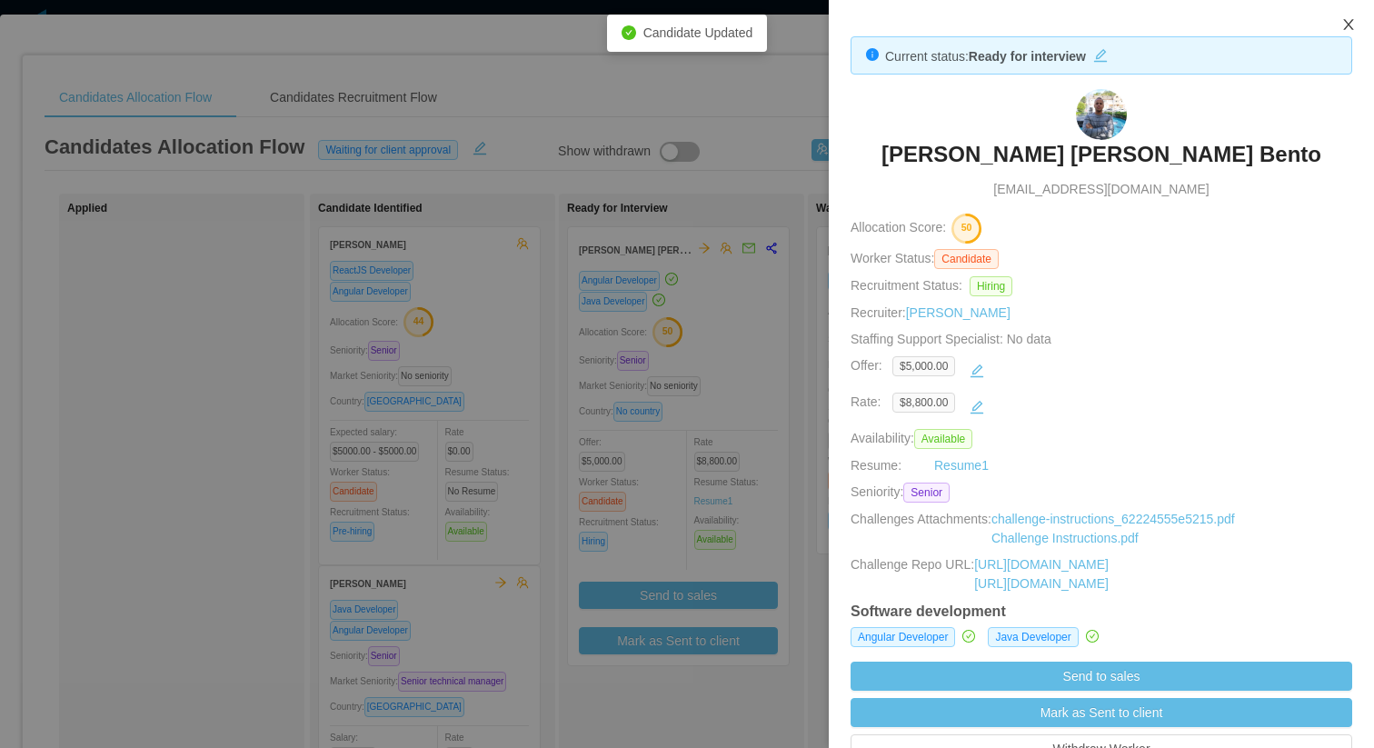
click at [1346, 28] on icon "icon: close" at bounding box center [1348, 24] width 10 height 11
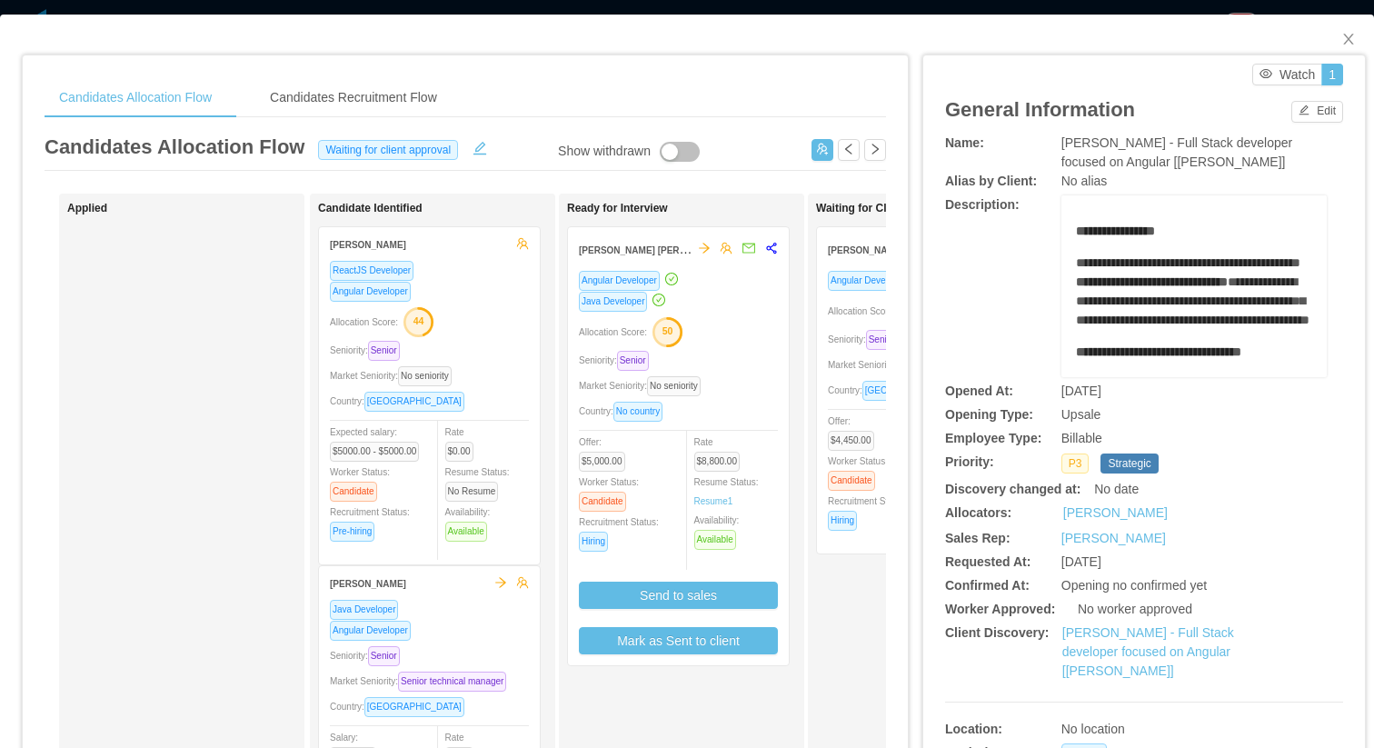
click at [720, 341] on div "Allocation Score: 50" at bounding box center [678, 330] width 199 height 29
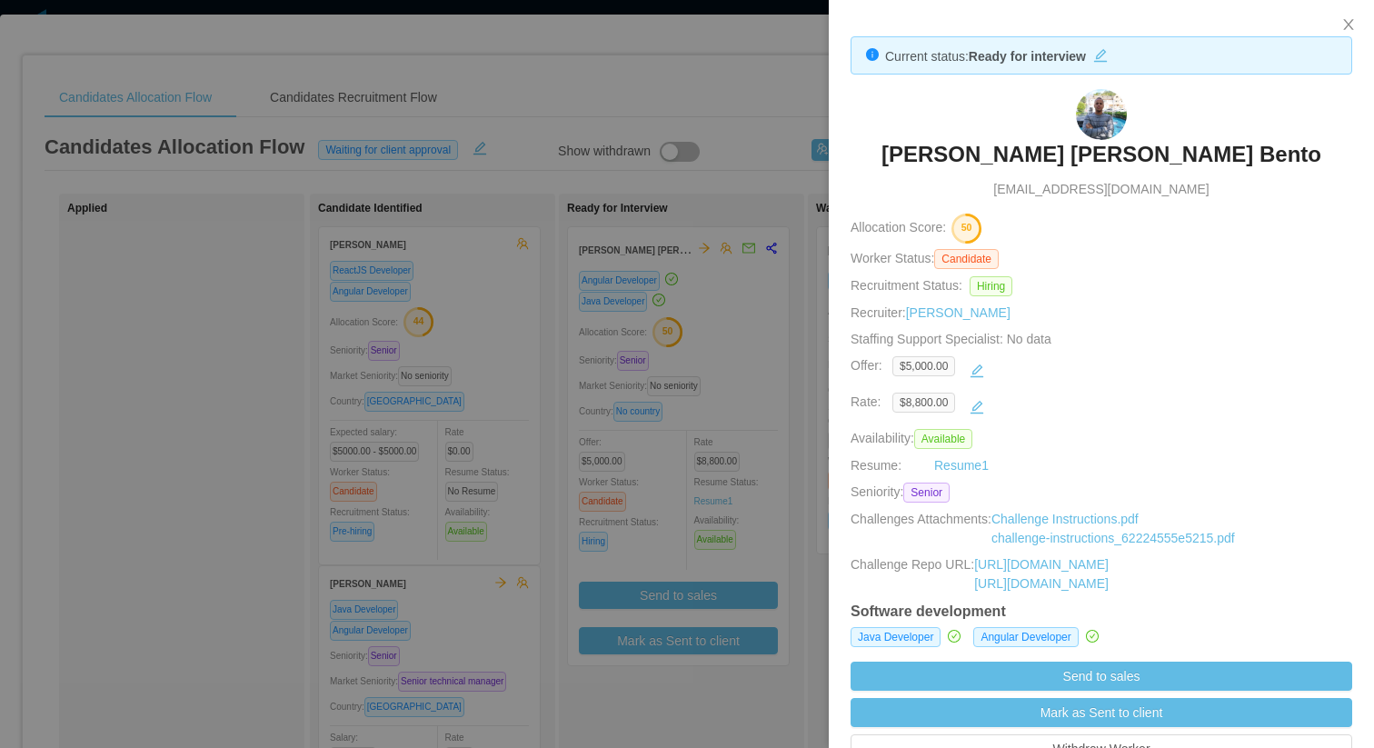
click at [1069, 155] on h3 "[PERSON_NAME] [PERSON_NAME] Bento" at bounding box center [1102, 154] width 440 height 29
click at [976, 398] on button "button" at bounding box center [976, 407] width 29 height 29
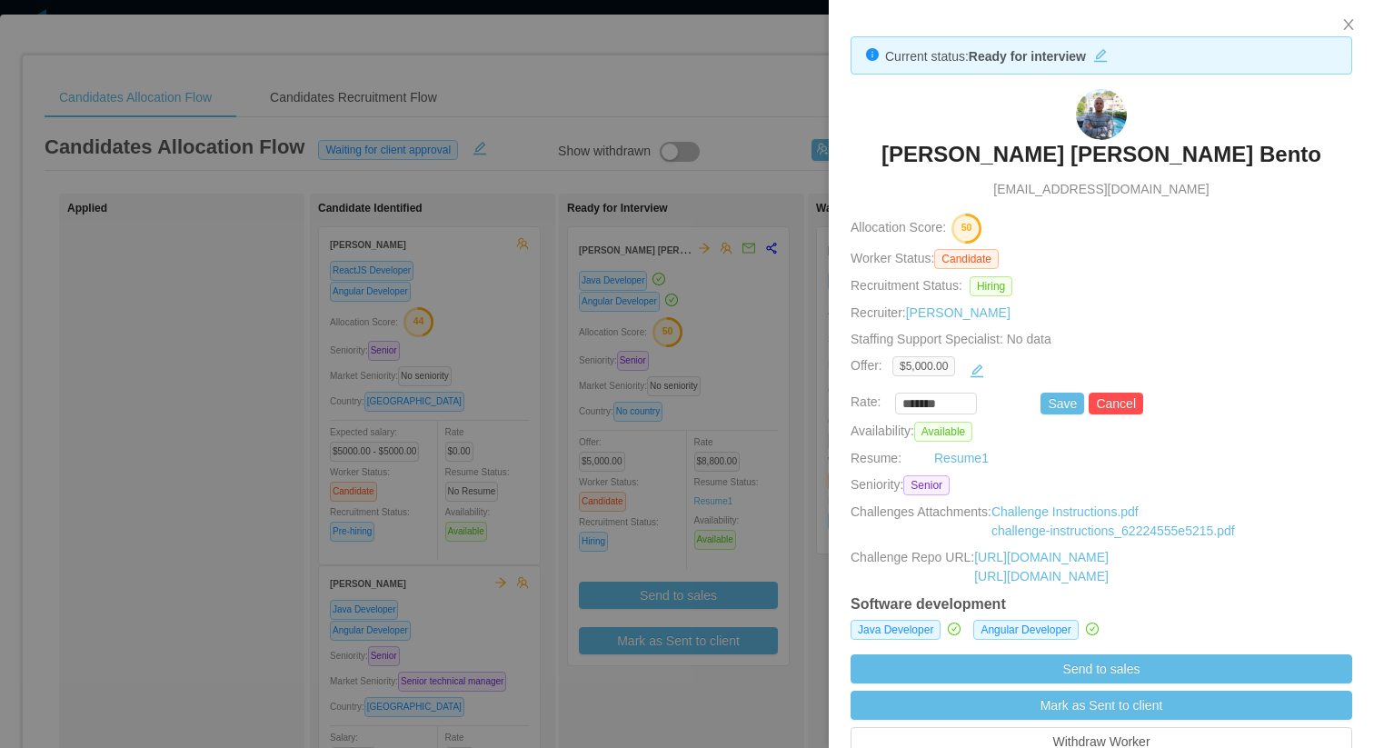
drag, startPoint x: 955, startPoint y: 398, endPoint x: 852, endPoint y: 399, distance: 102.7
click at [851, 398] on div "******* Save Cancel" at bounding box center [1081, 404] width 502 height 22
click at [906, 406] on input "*******" at bounding box center [936, 404] width 80 height 20
paste input
type input "*******"
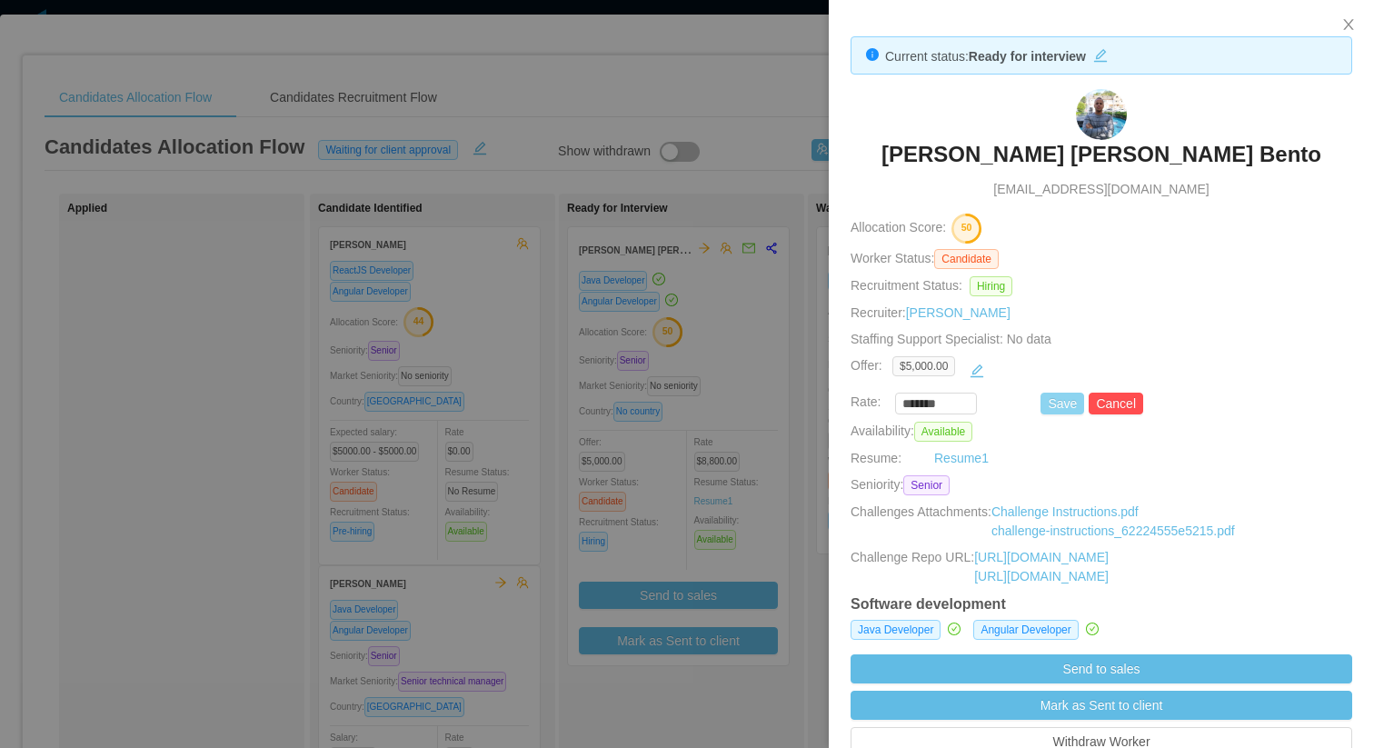
click at [1074, 398] on button "Save" at bounding box center [1063, 404] width 44 height 22
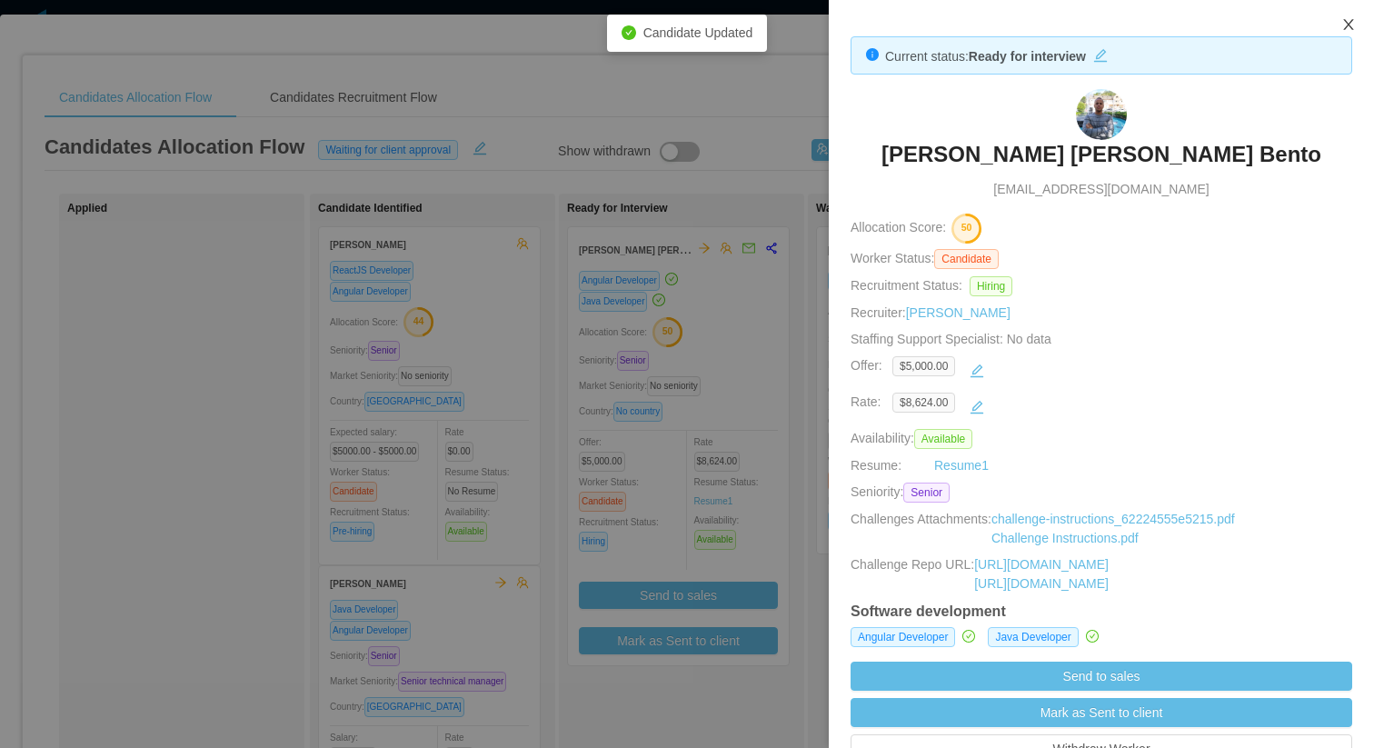
click at [1347, 26] on icon "icon: close" at bounding box center [1348, 24] width 10 height 11
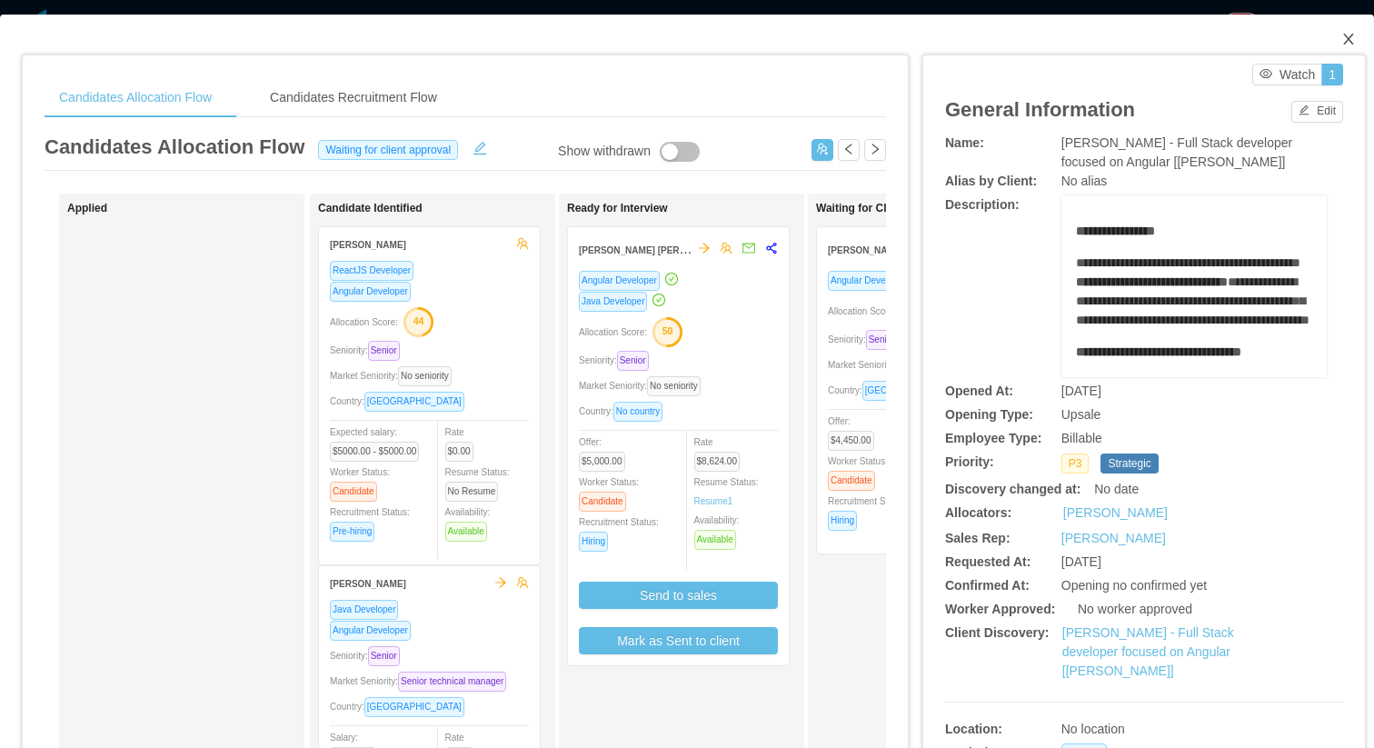
click at [1351, 43] on icon "icon: close" at bounding box center [1348, 39] width 10 height 11
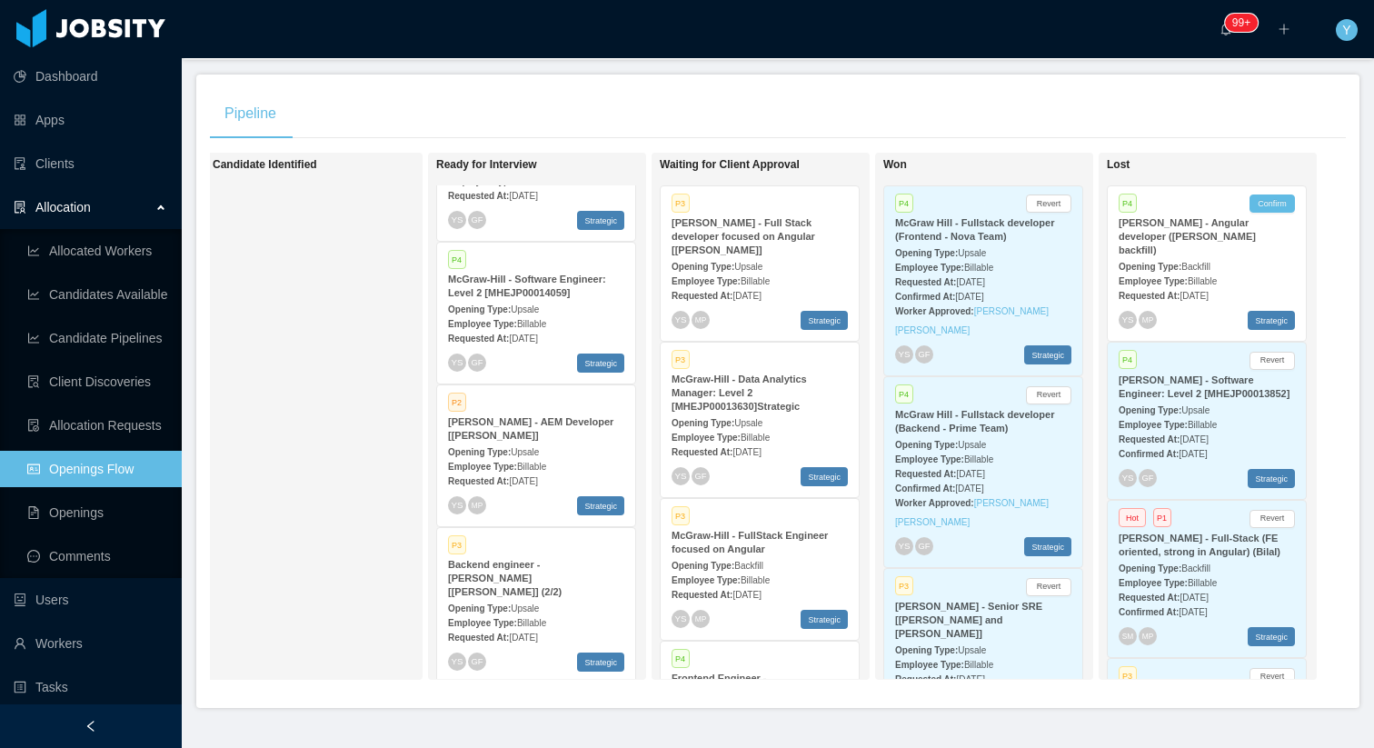
scroll to position [335, 0]
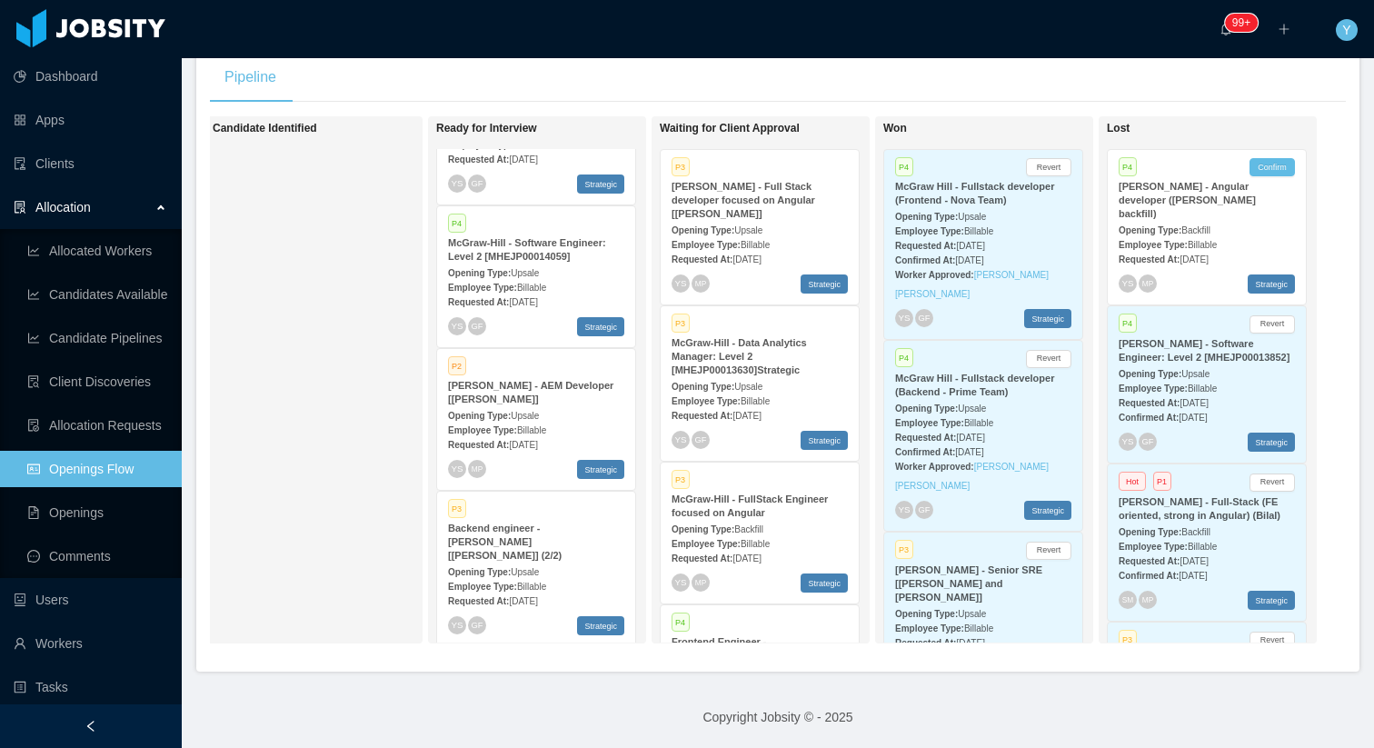
click at [489, 427] on strong "Employee Type:" at bounding box center [482, 430] width 69 height 10
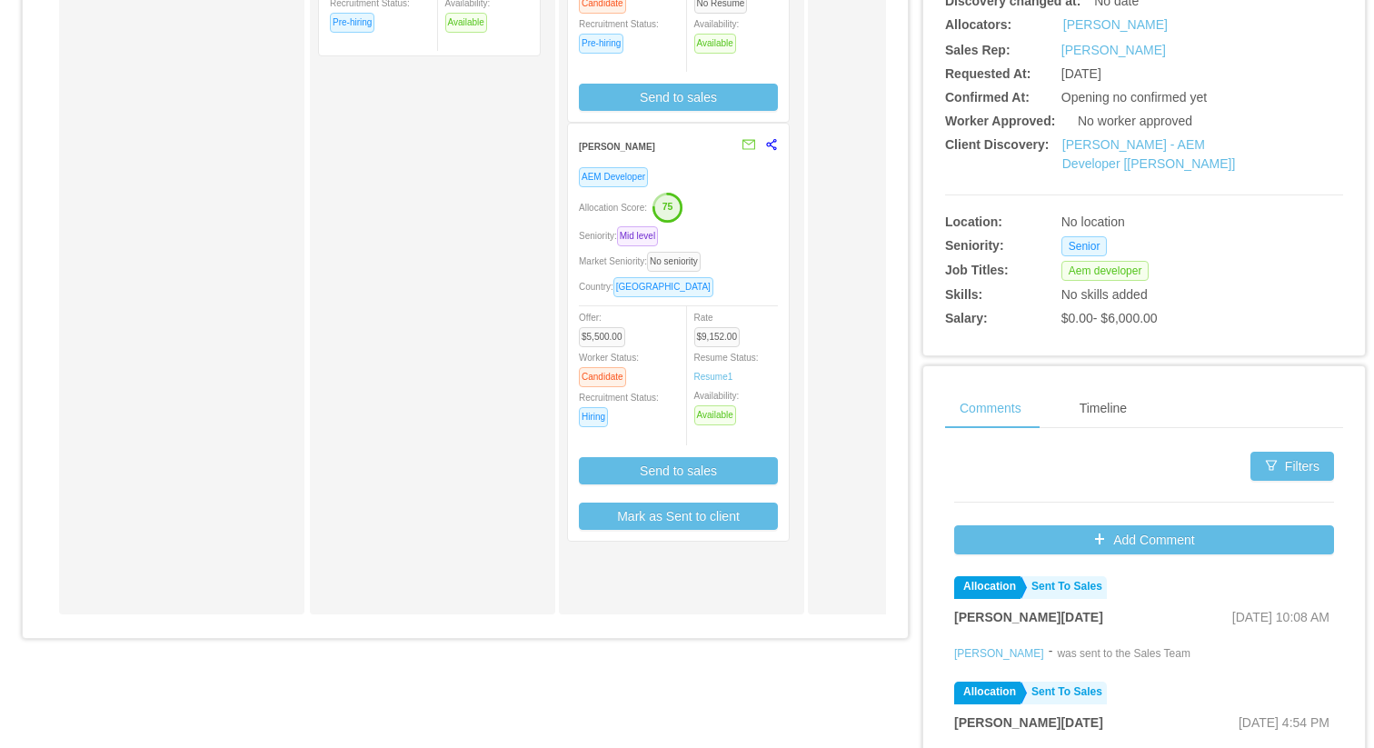
scroll to position [524, 0]
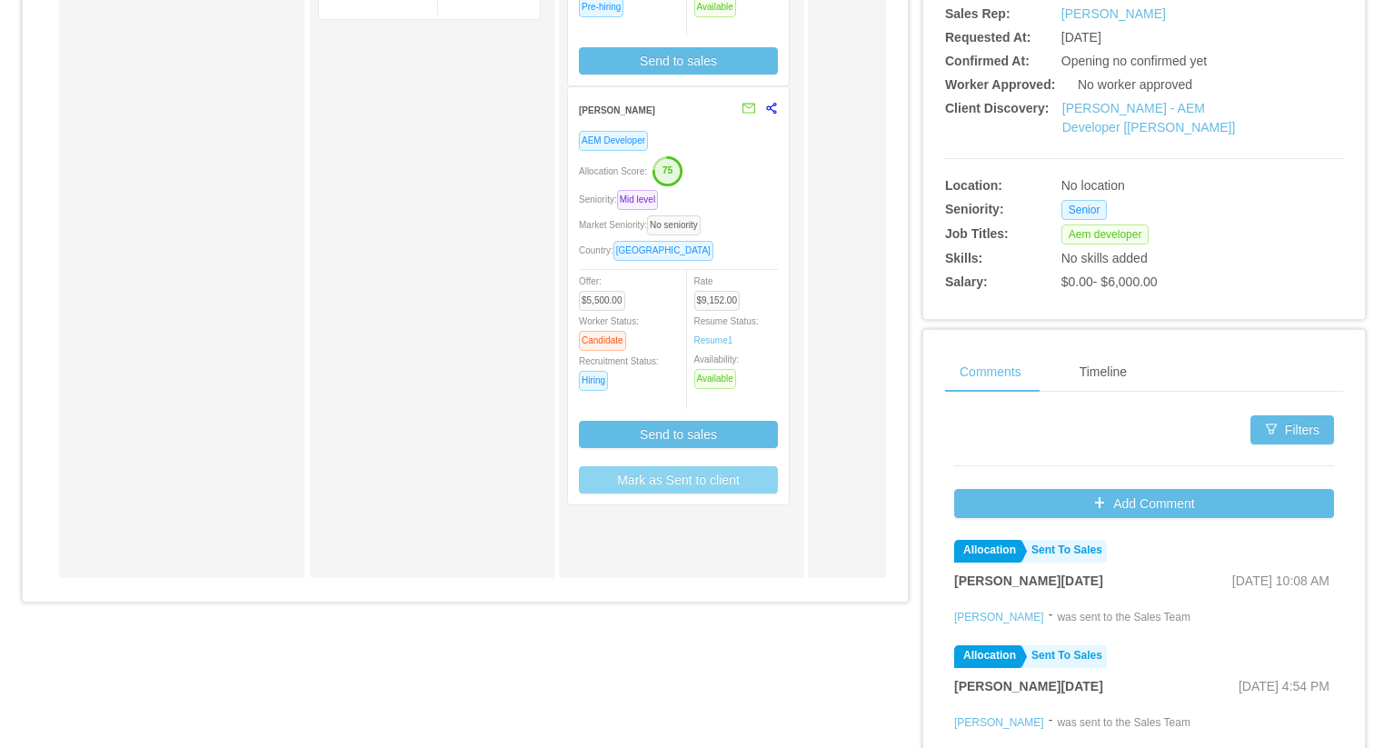
click at [675, 474] on button "Mark as Sent to client" at bounding box center [678, 479] width 199 height 27
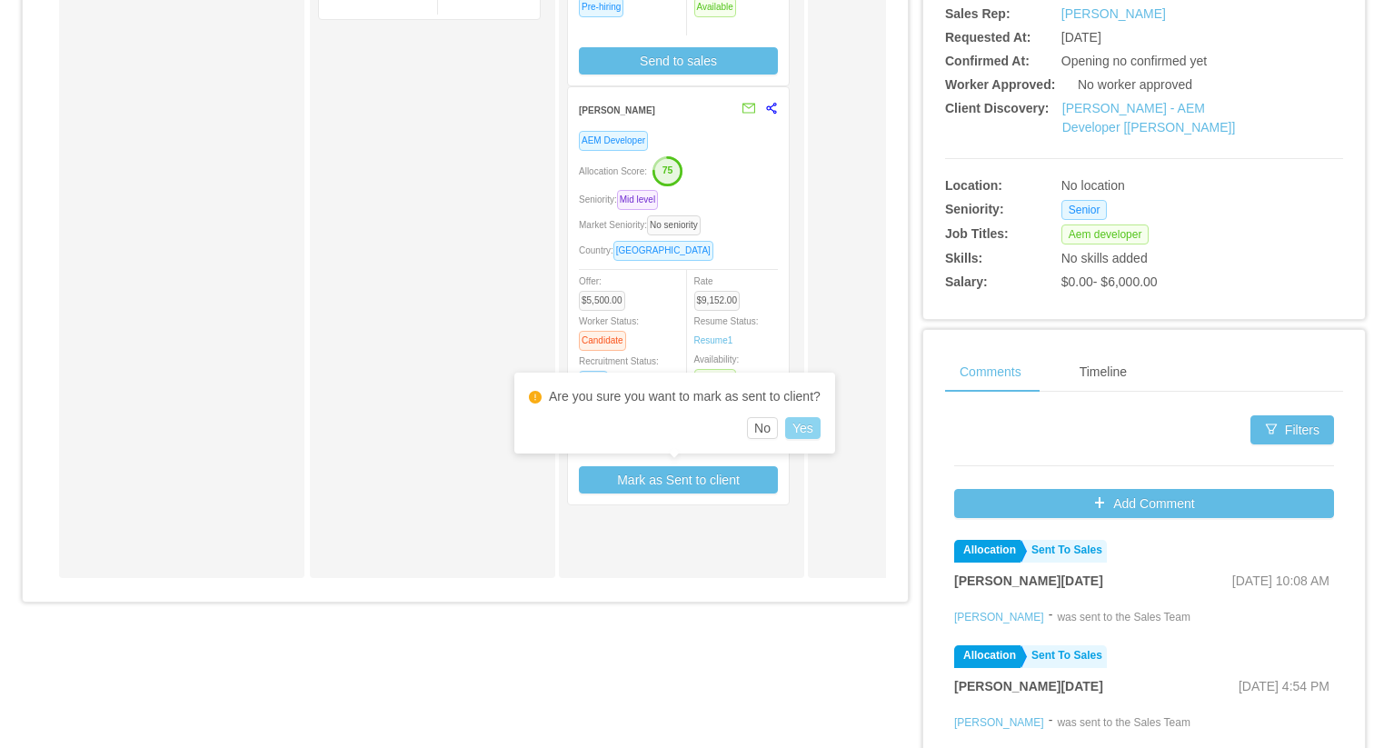
click at [816, 422] on button "Yes" at bounding box center [802, 428] width 35 height 22
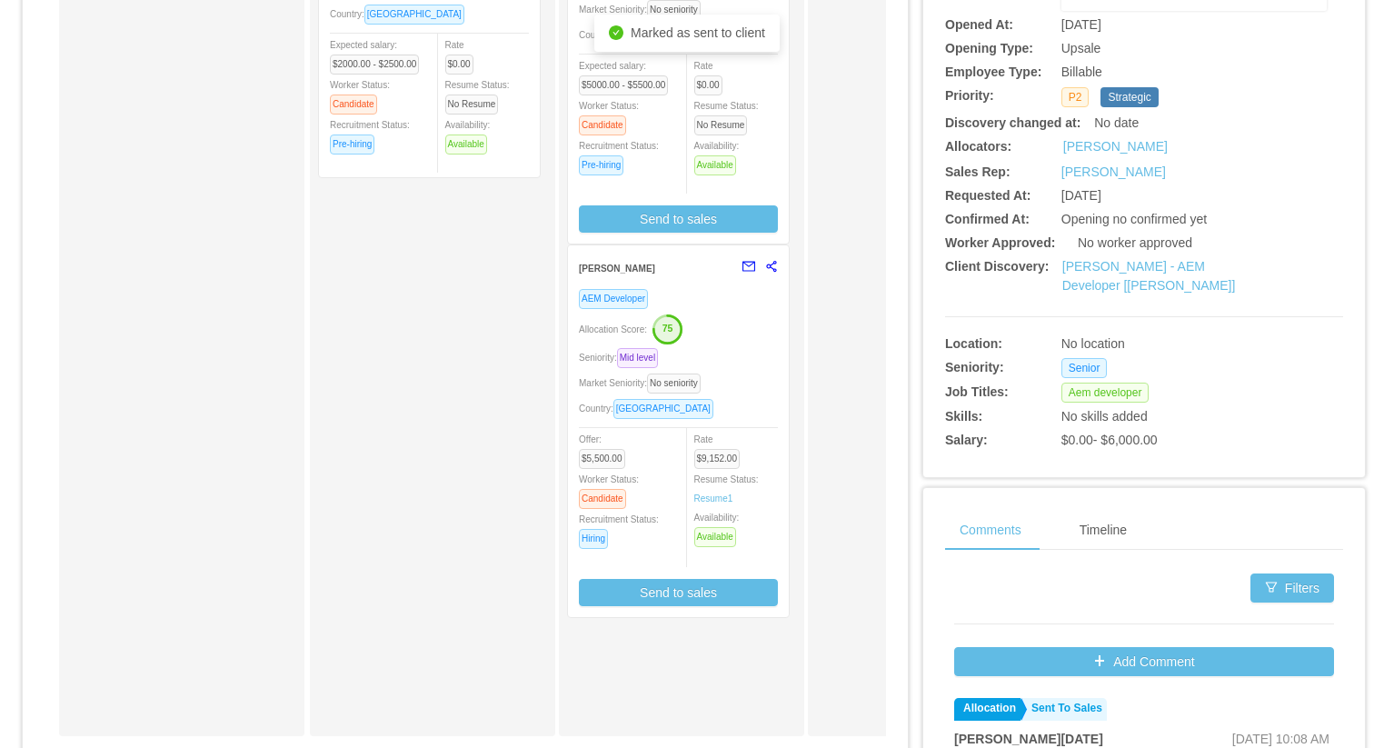
scroll to position [0, 0]
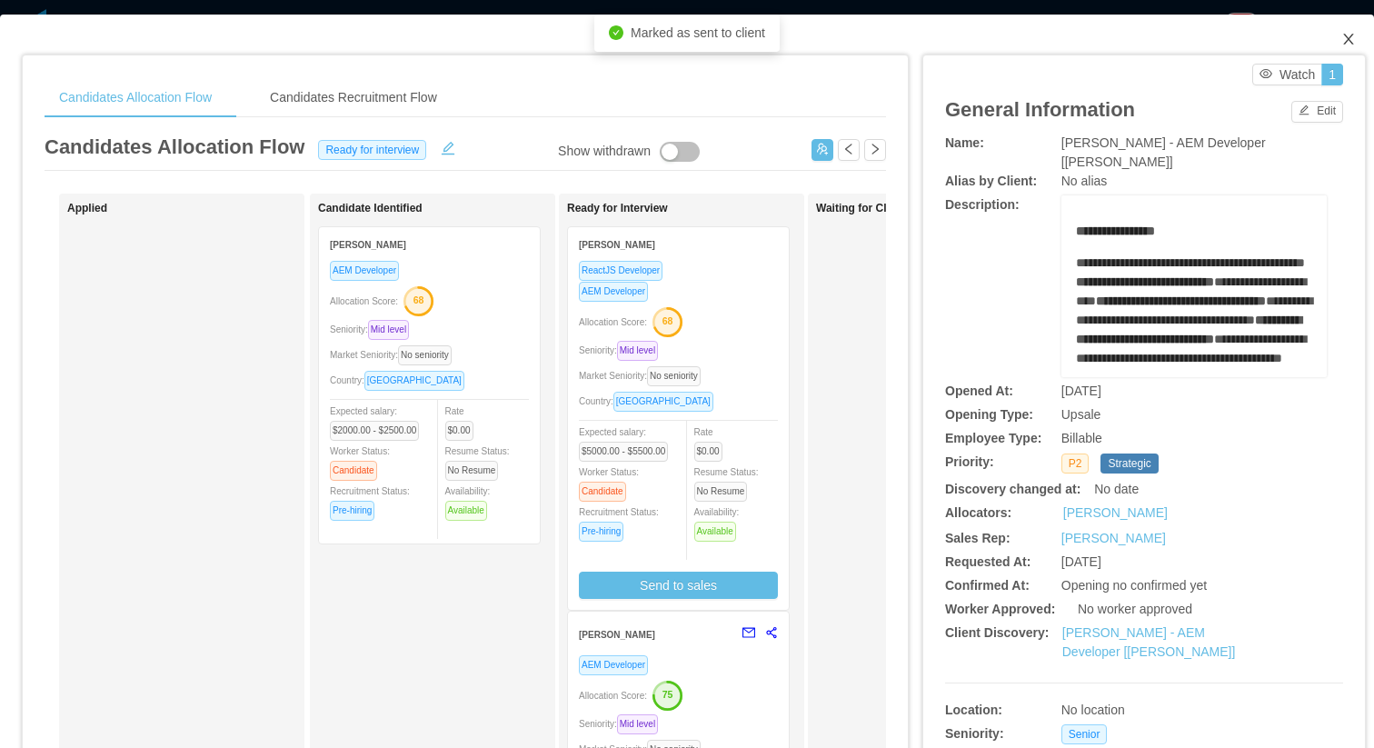
click at [1350, 46] on icon "icon: close" at bounding box center [1348, 39] width 15 height 15
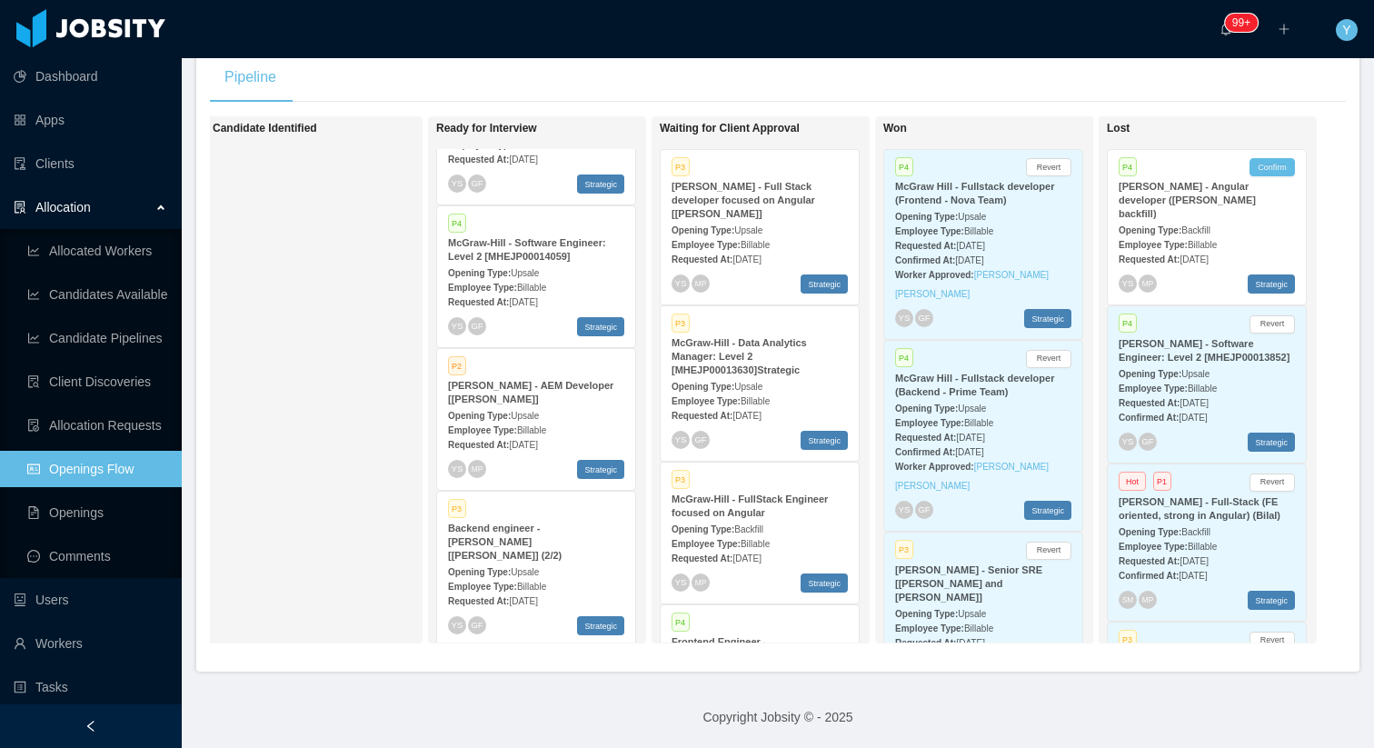
click at [797, 220] on div "Opening Type: Upsale" at bounding box center [760, 229] width 176 height 19
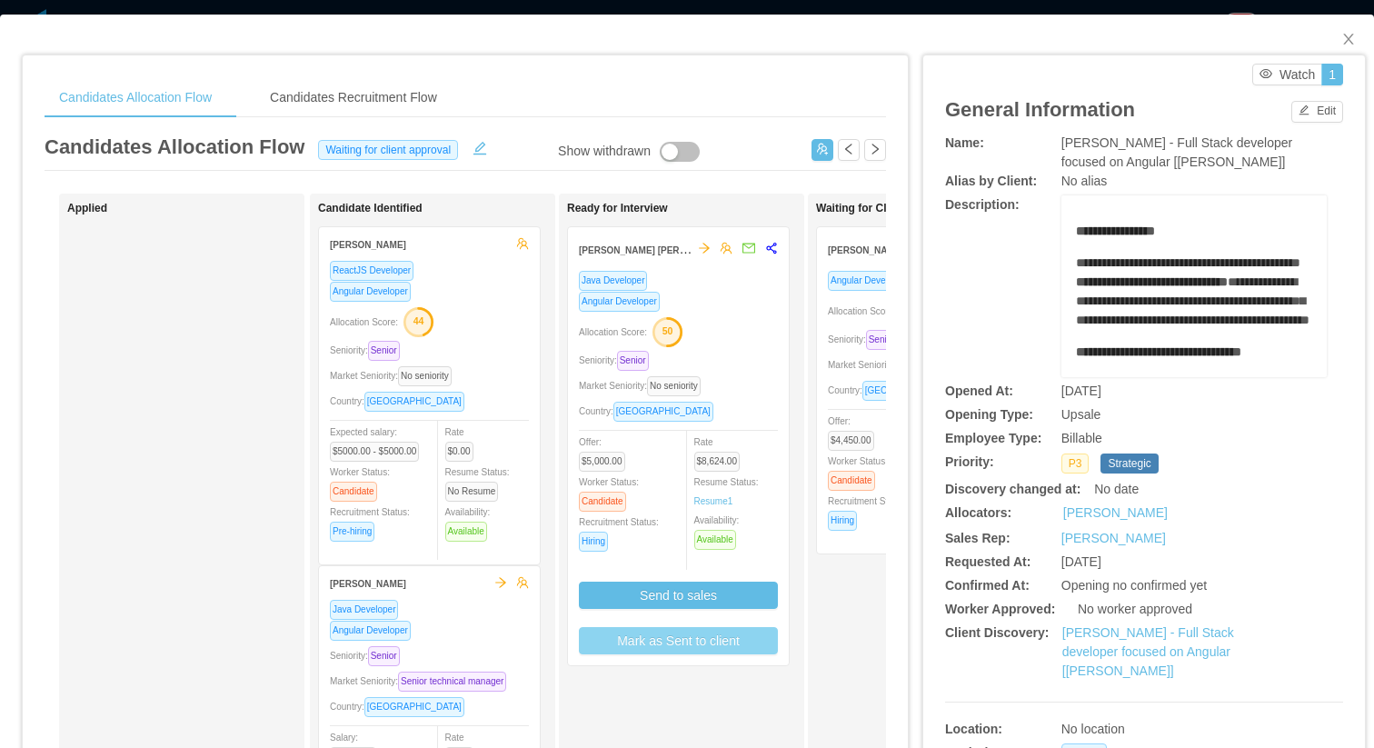
click at [636, 643] on button "Mark as Sent to client" at bounding box center [678, 640] width 199 height 27
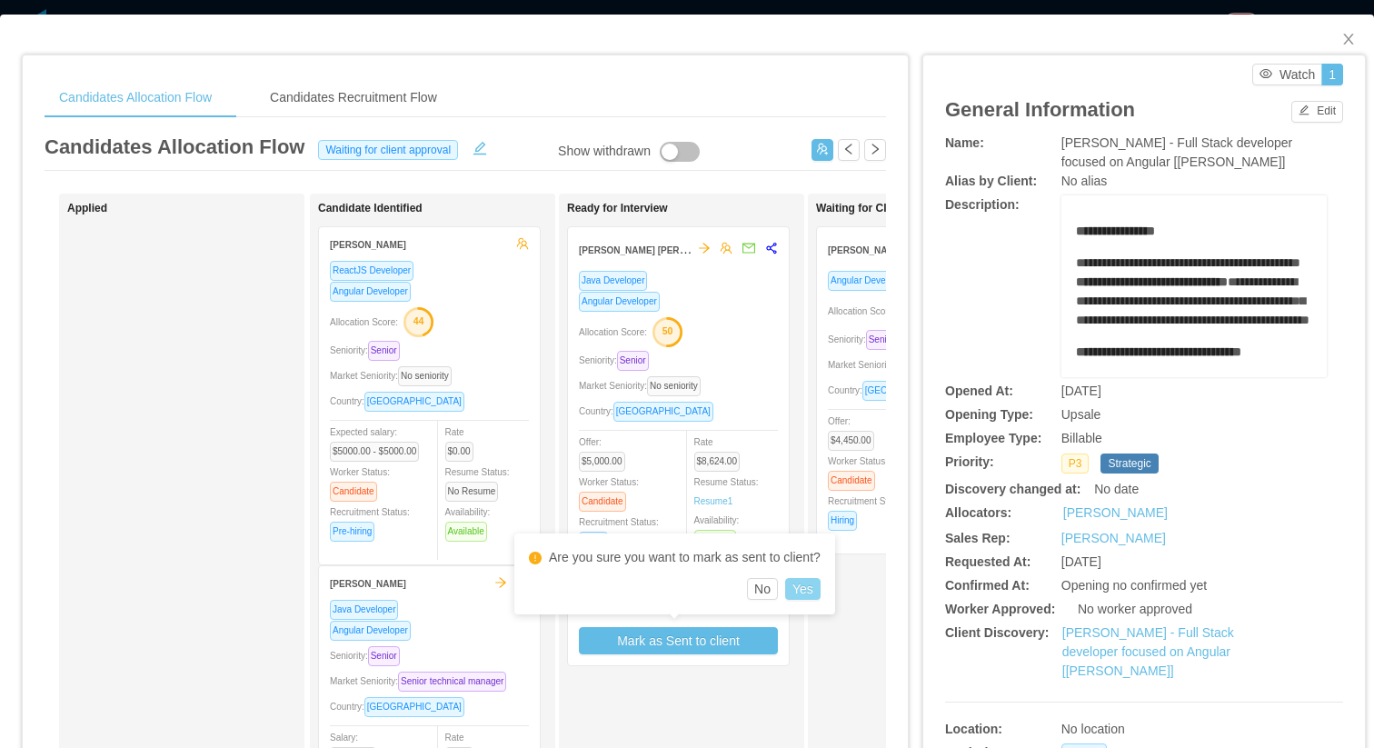
click at [812, 587] on button "Yes" at bounding box center [802, 589] width 35 height 22
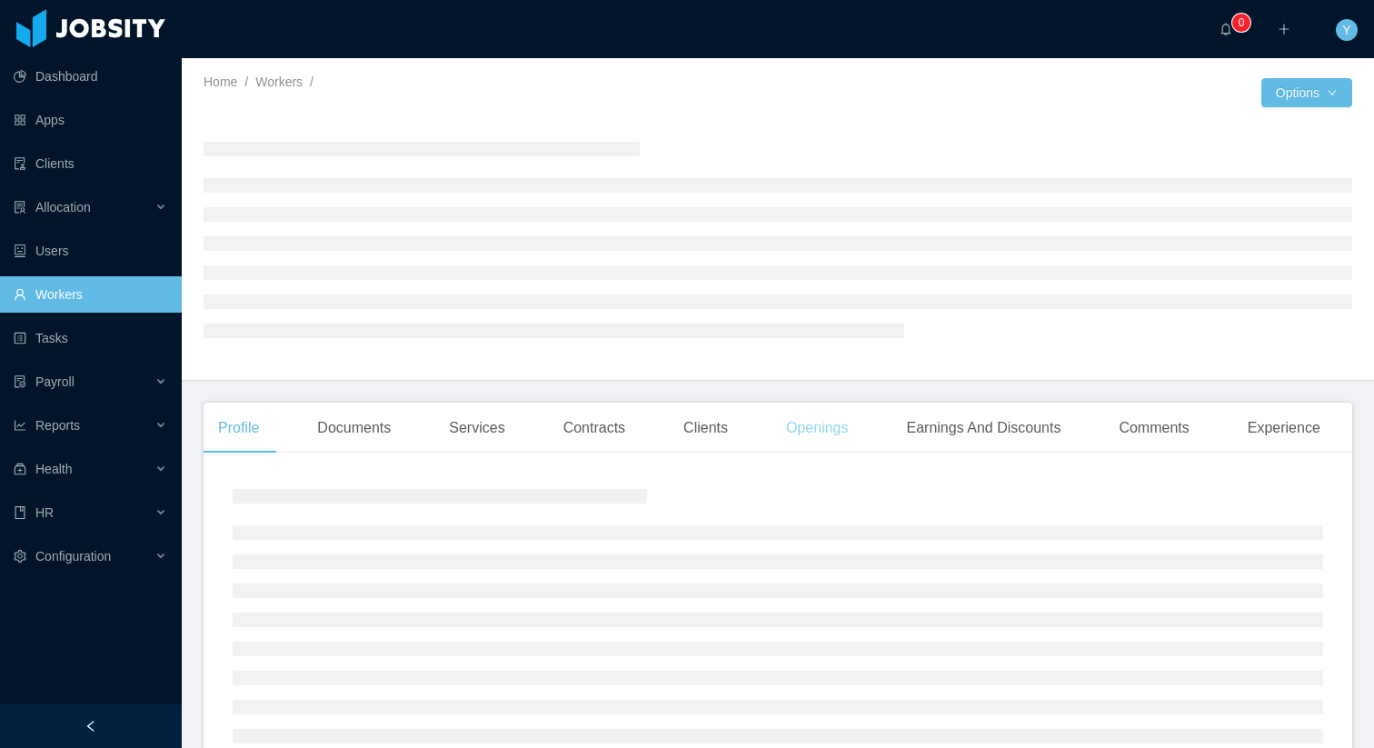
click at [831, 433] on div "Openings" at bounding box center [818, 428] width 92 height 51
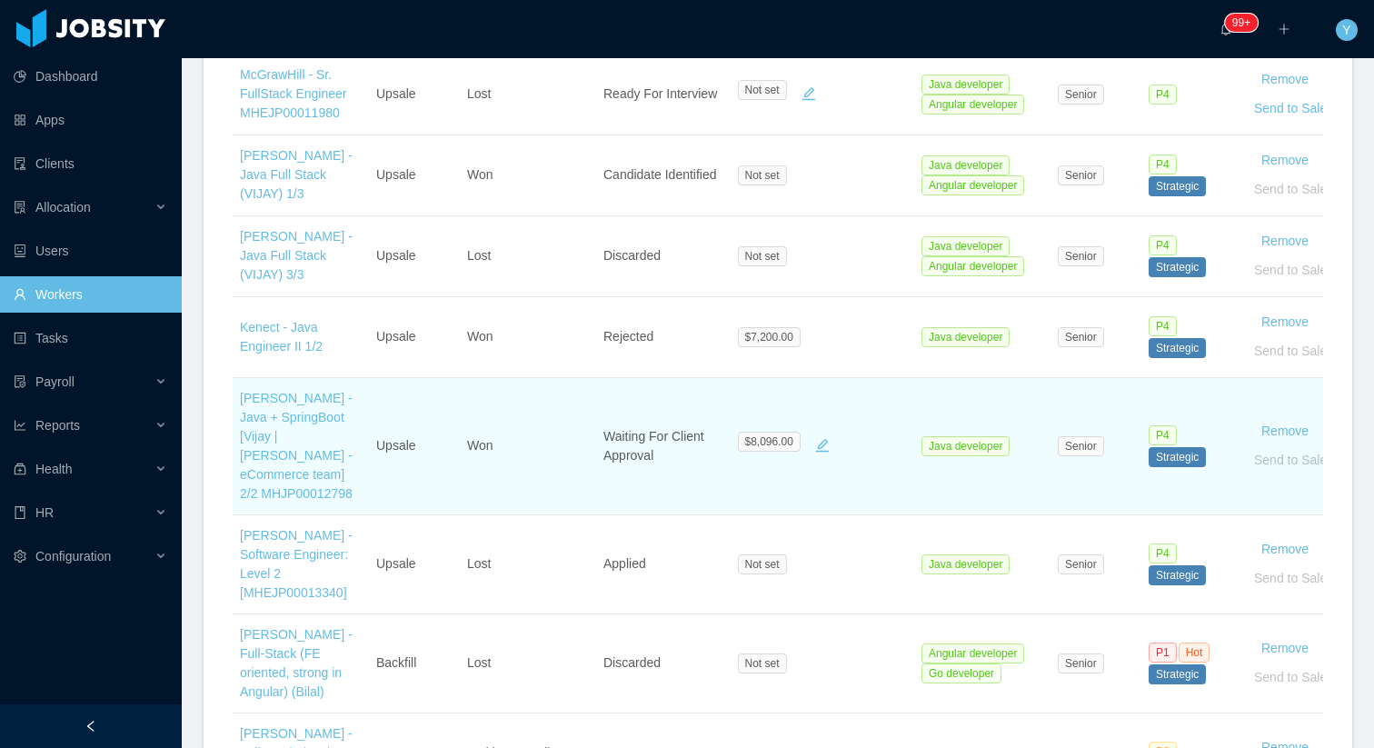
scroll to position [802, 0]
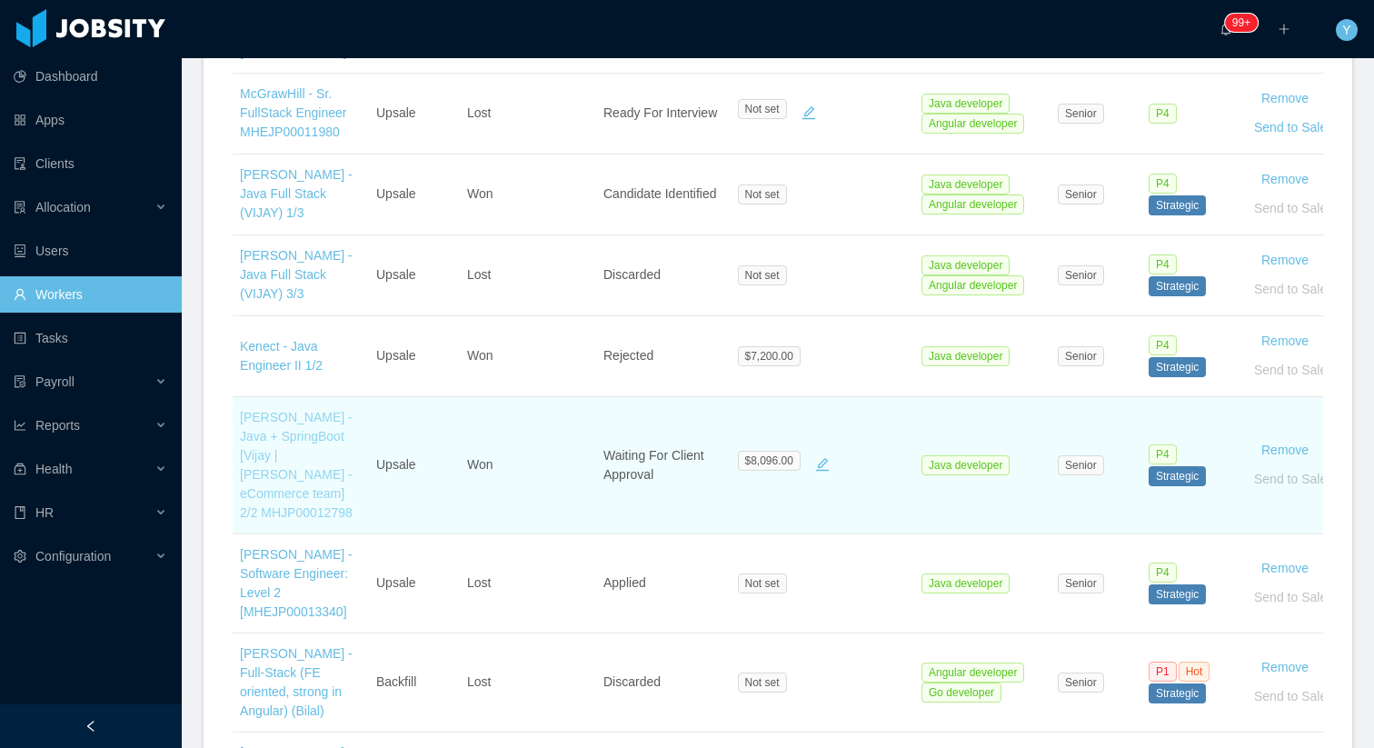
click at [314, 454] on link "[PERSON_NAME] - Java + SpringBoot [Vijay | [PERSON_NAME] - eCommerce team] 2/2 …" at bounding box center [296, 465] width 113 height 110
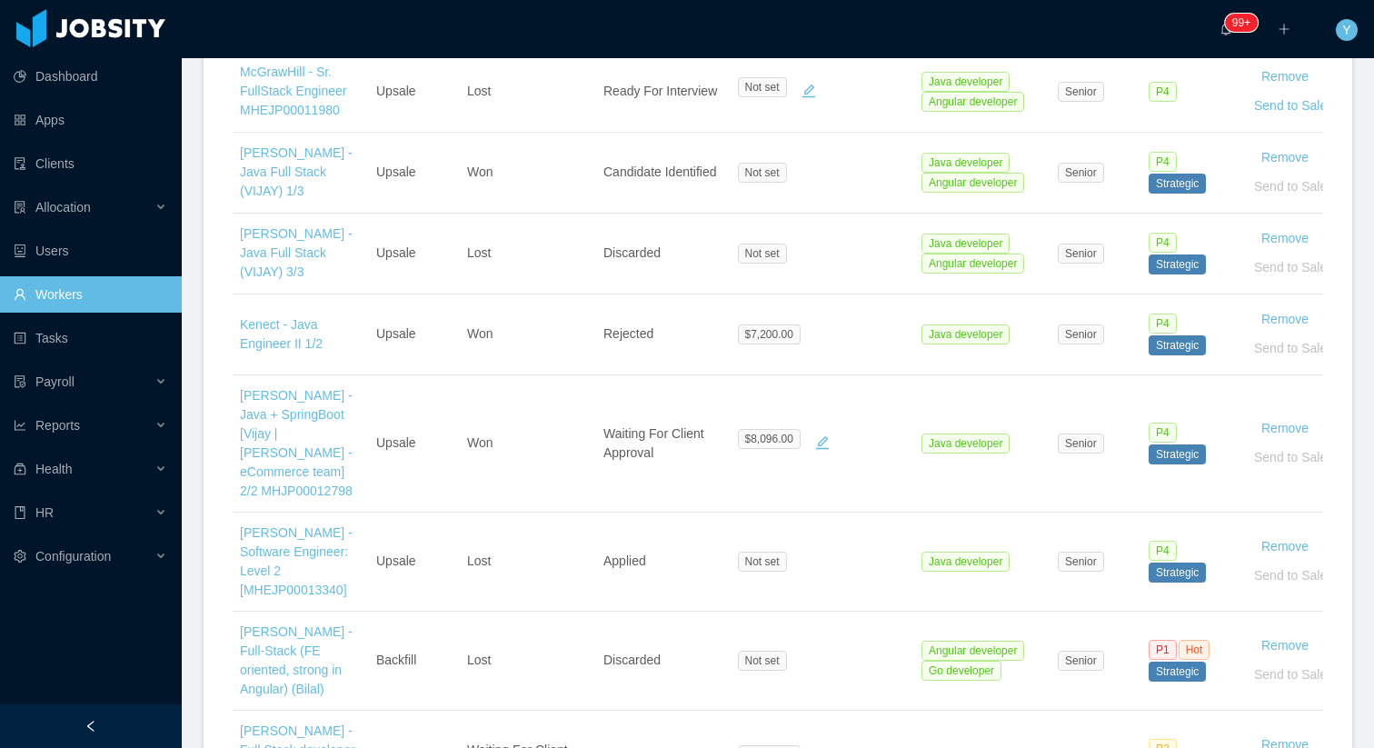
scroll to position [824, 0]
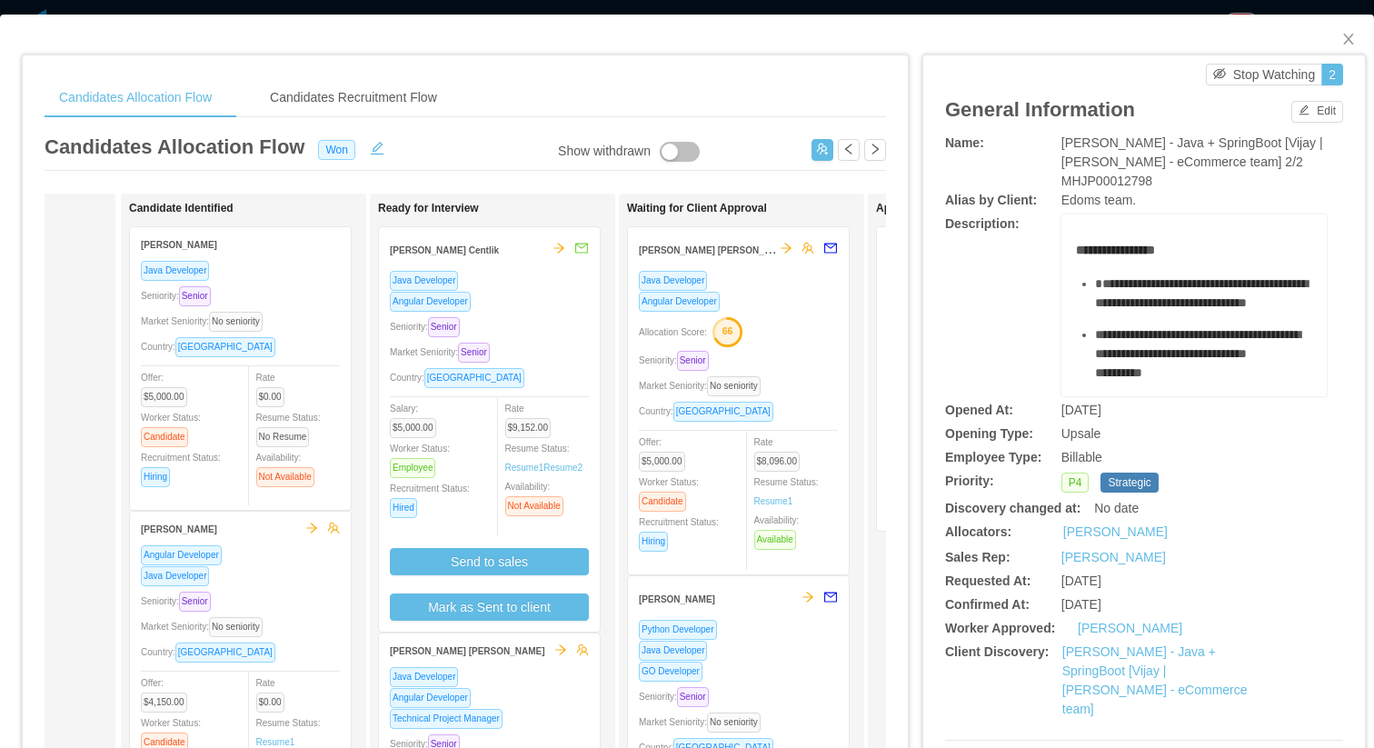
scroll to position [0, 274]
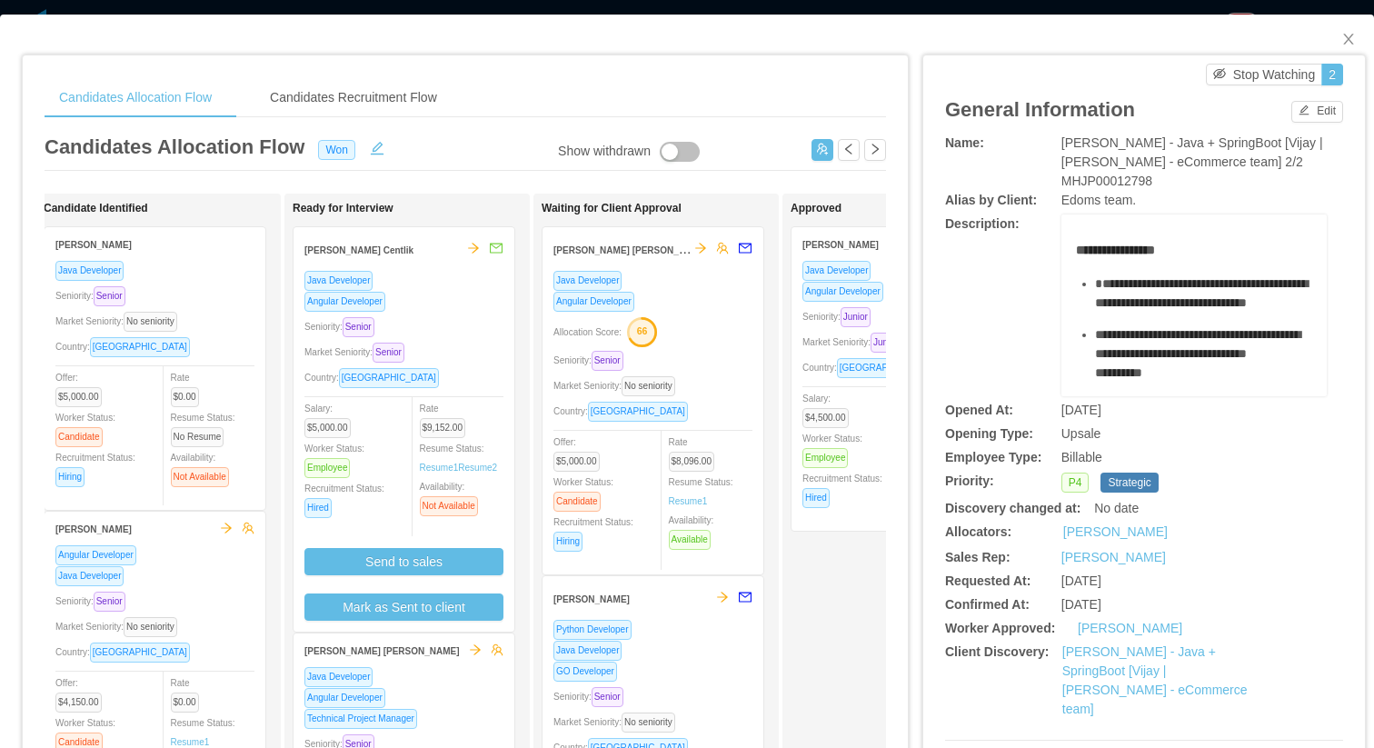
click at [741, 336] on div "Allocation Score: 66" at bounding box center [652, 330] width 199 height 29
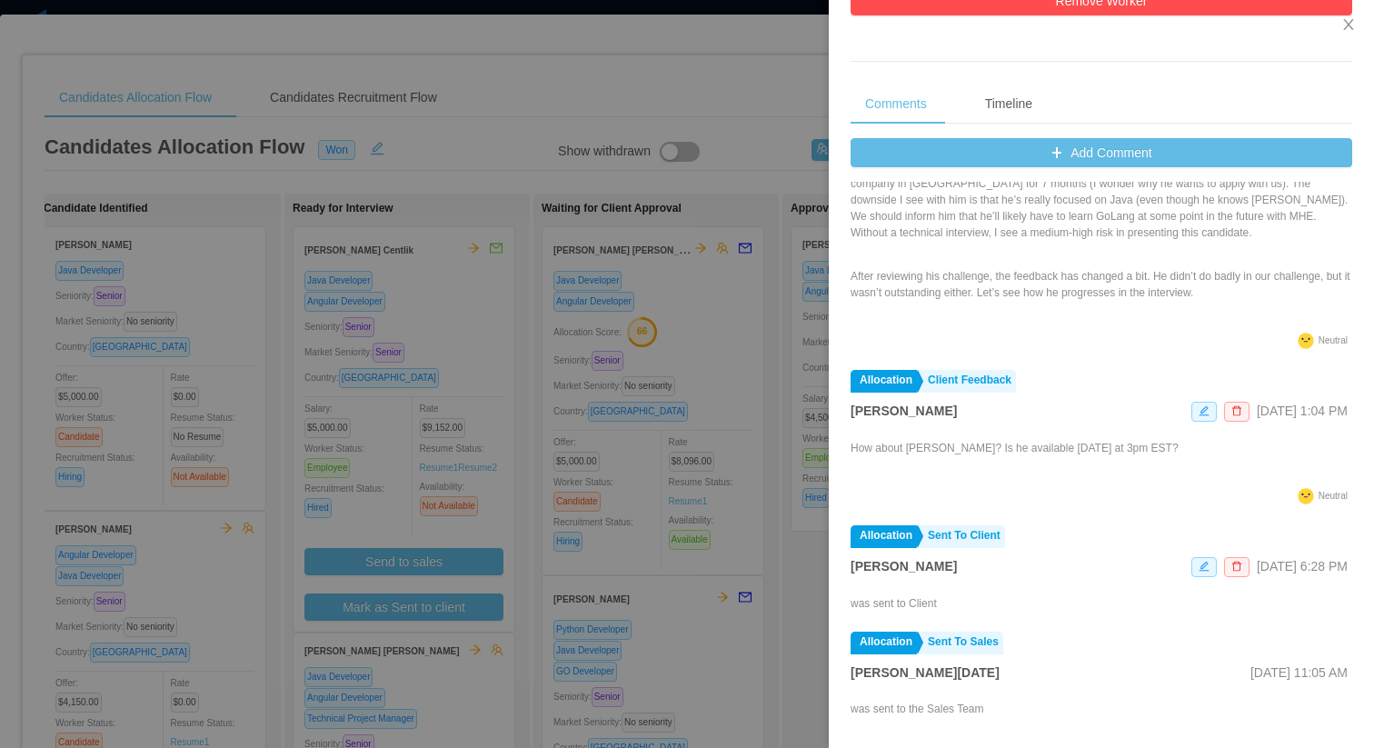
scroll to position [639, 0]
click at [641, 398] on div at bounding box center [687, 374] width 1374 height 748
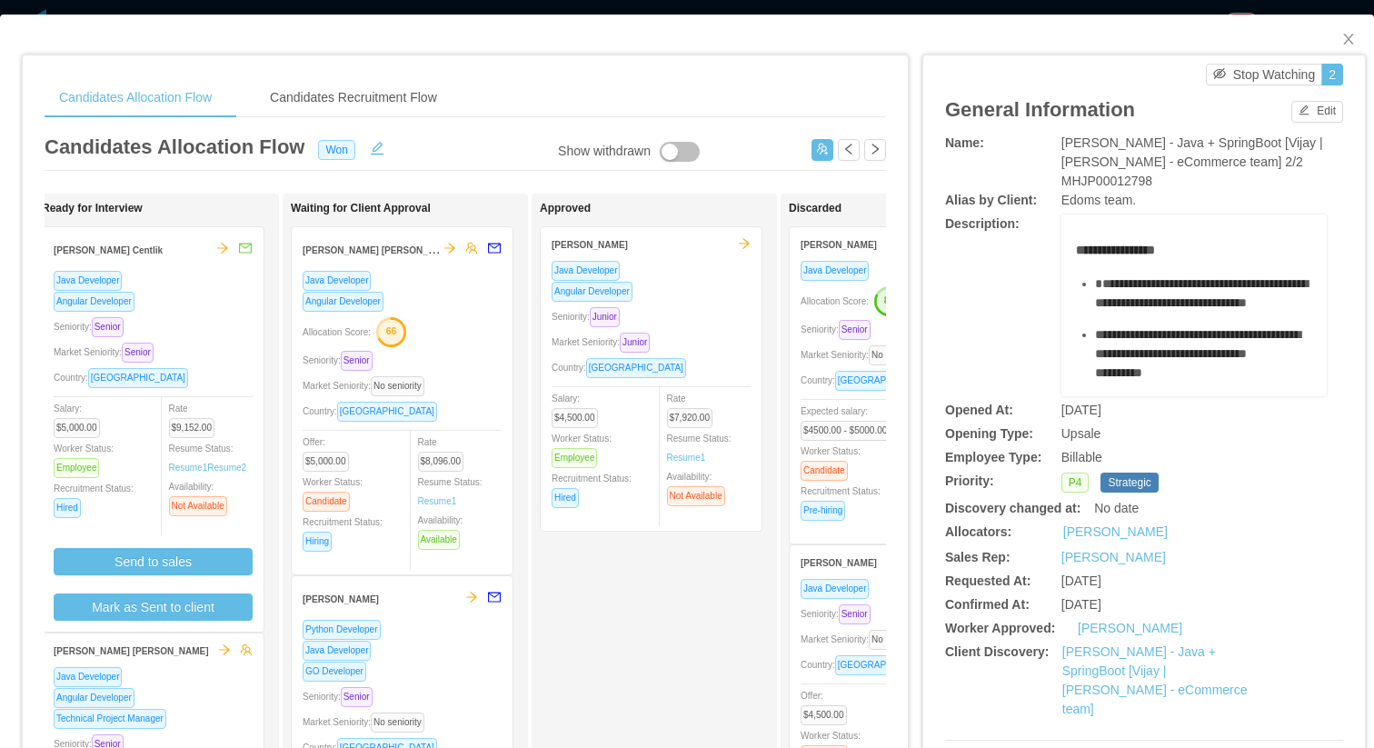
scroll to position [0, 527]
